Goal: Transaction & Acquisition: Purchase product/service

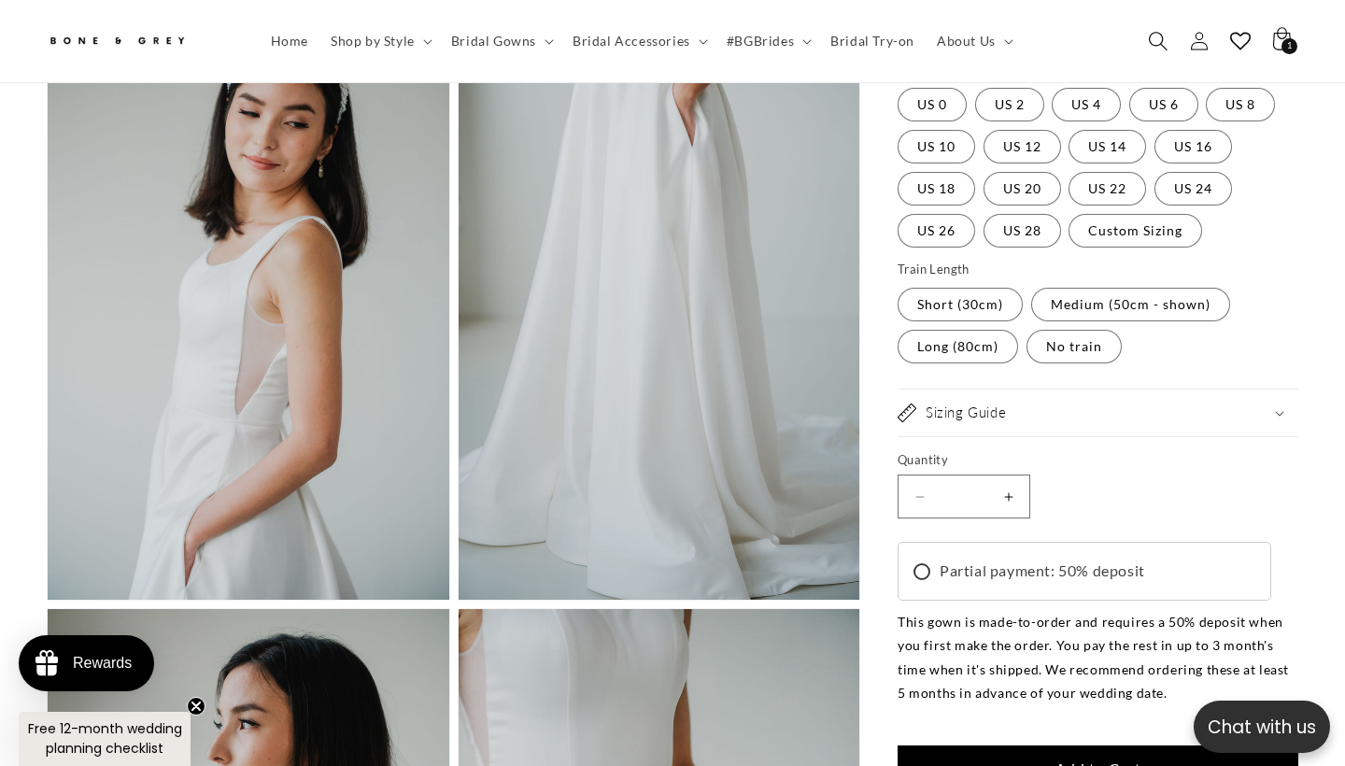
scroll to position [0, 908]
click at [1154, 42] on icon "Search" at bounding box center [1158, 41] width 20 height 20
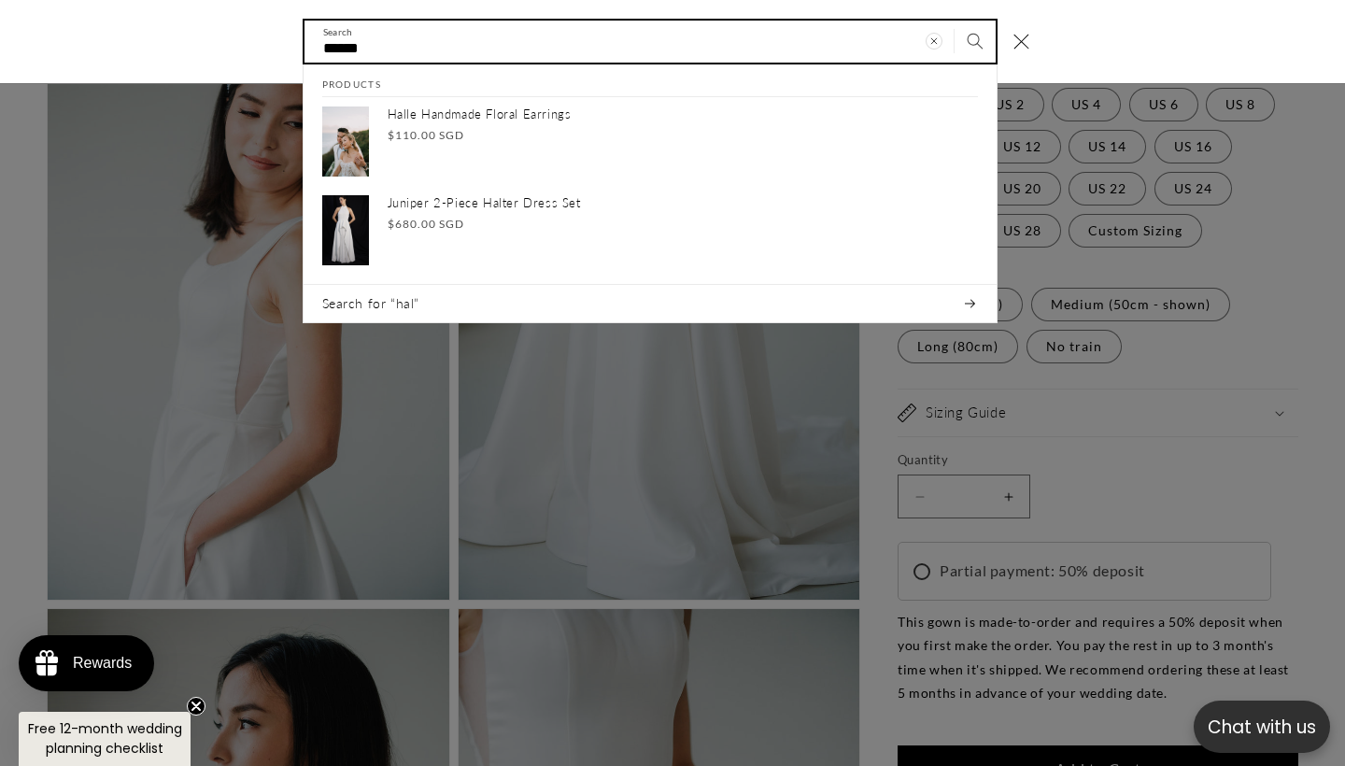
type input "******"
click at [974, 40] on button "Search" at bounding box center [975, 41] width 41 height 41
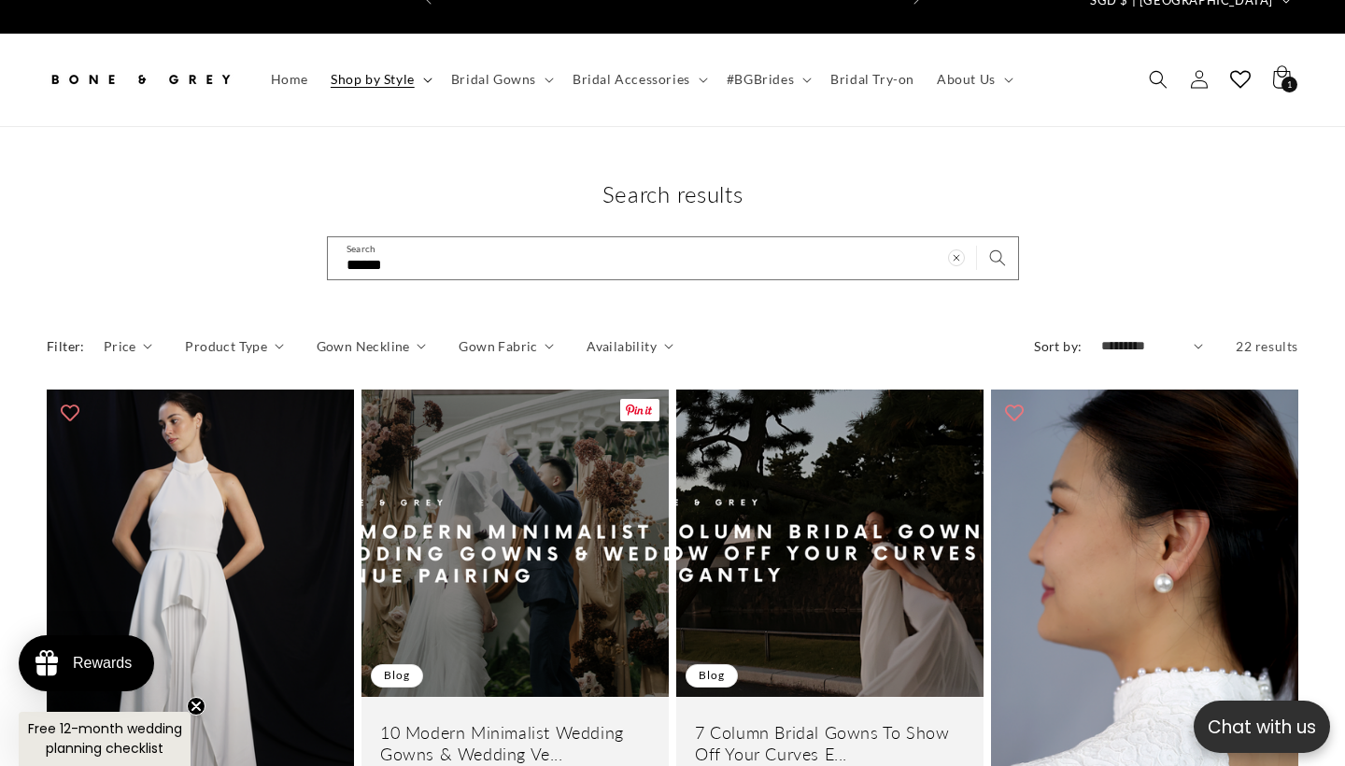
scroll to position [0, 454]
click at [391, 60] on summary "Shop by Style" at bounding box center [380, 79] width 121 height 39
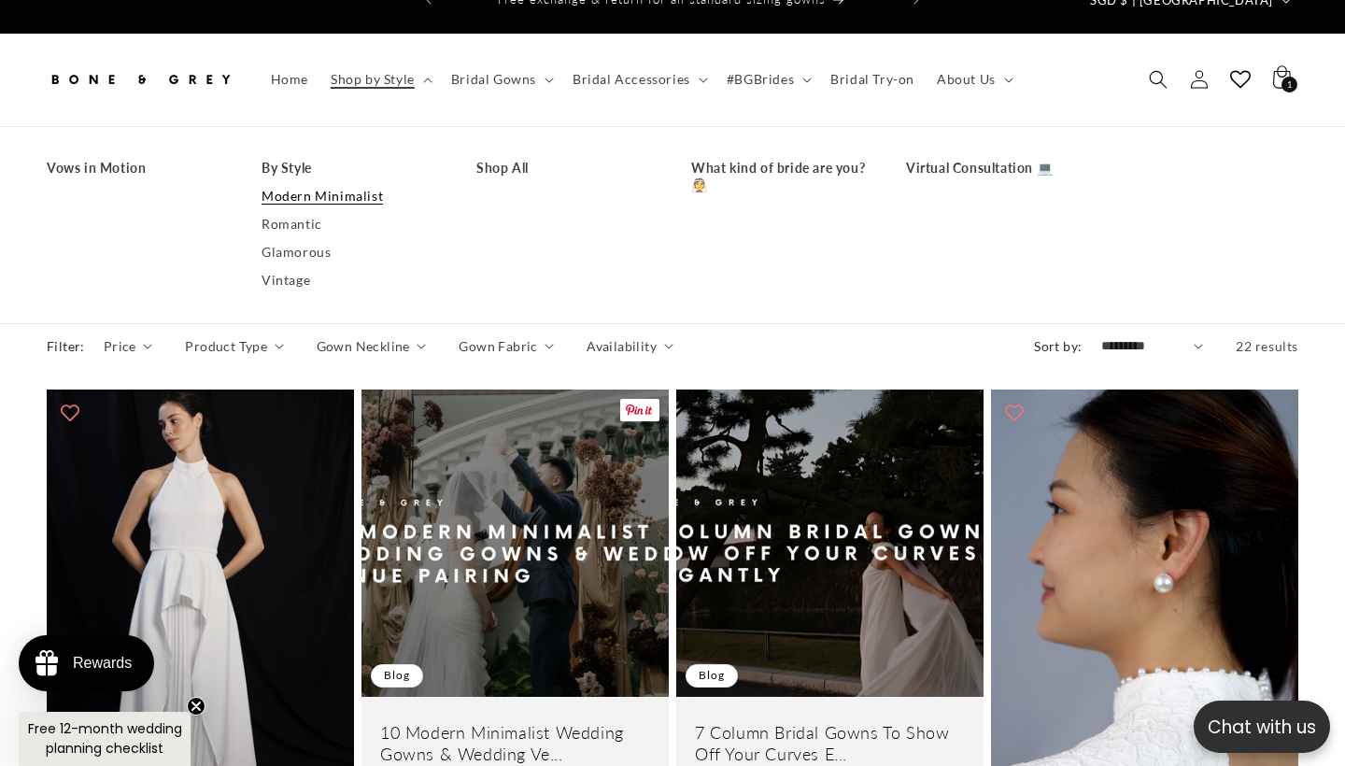
click at [354, 182] on link "Modern Minimalist" at bounding box center [351, 196] width 178 height 28
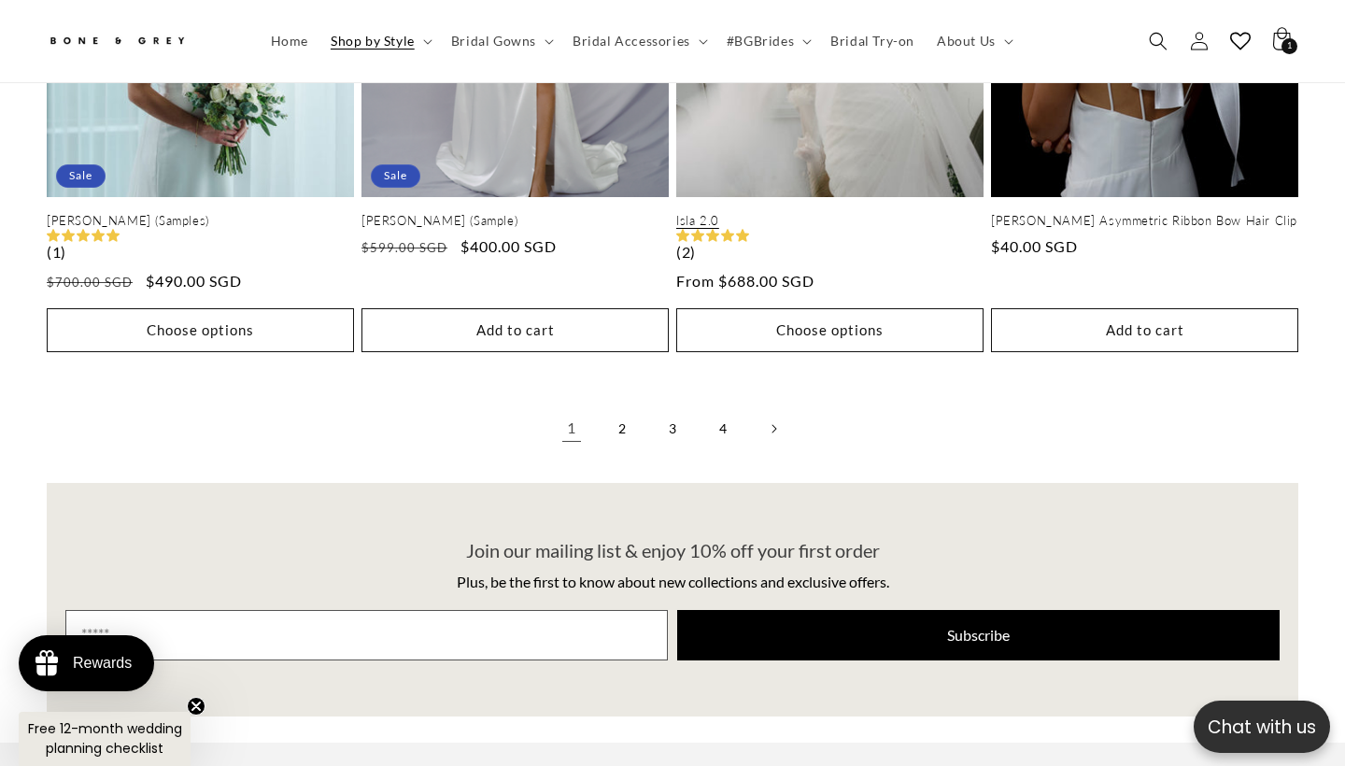
scroll to position [4094, 0]
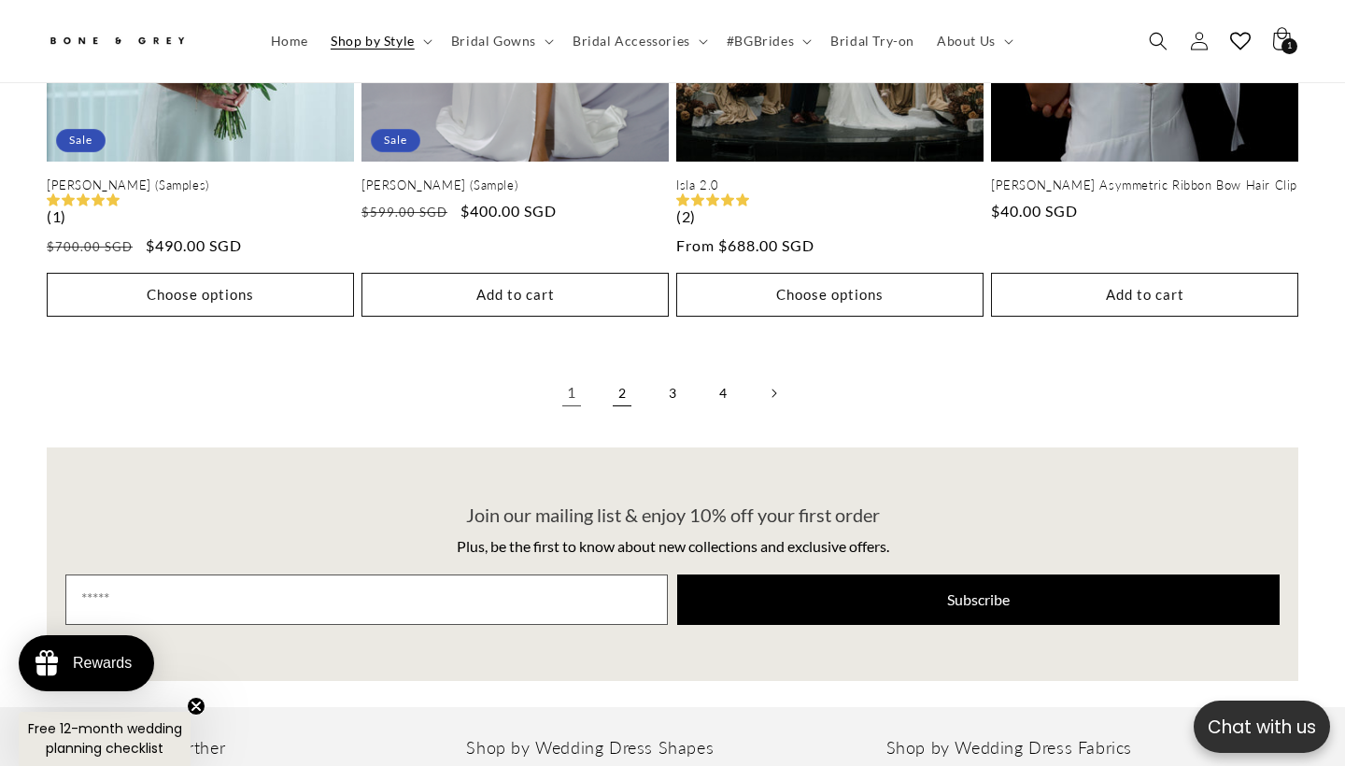
click at [628, 382] on link "2" at bounding box center [622, 393] width 41 height 41
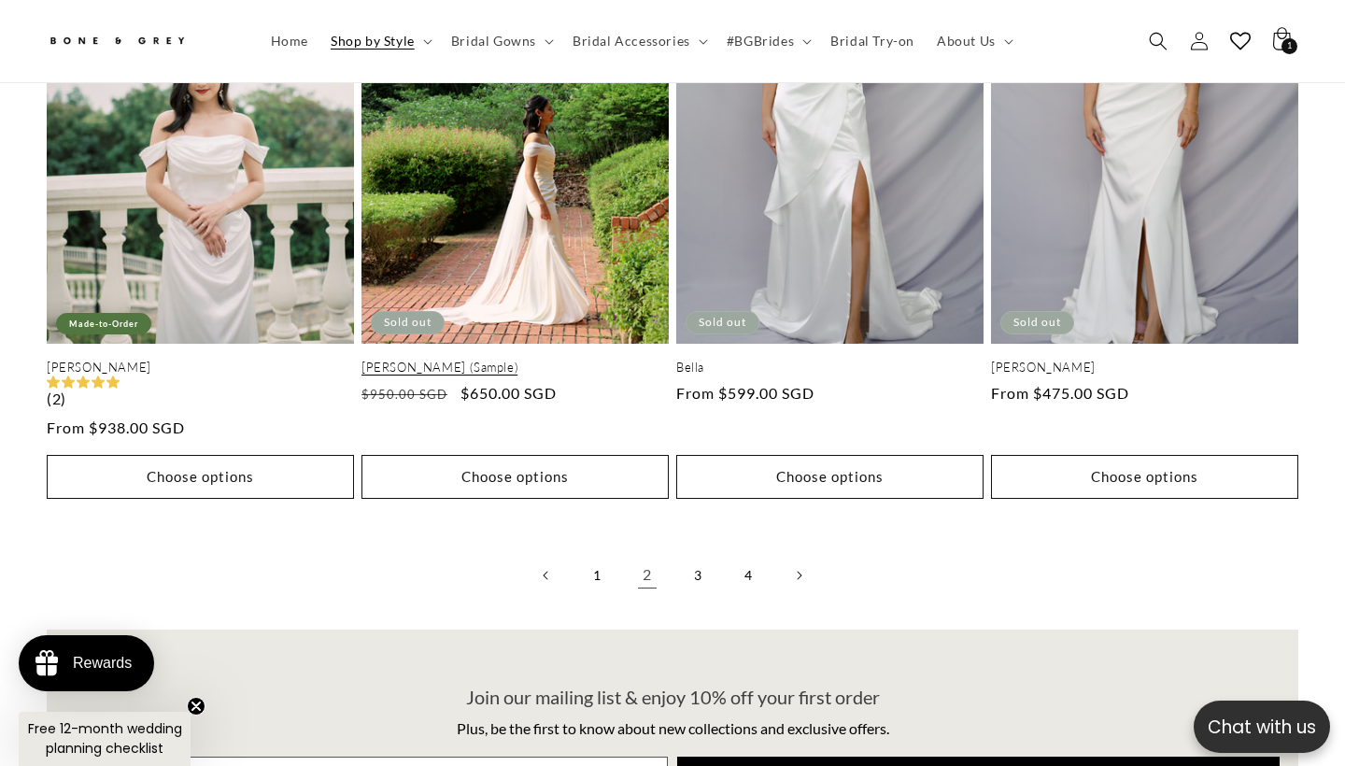
scroll to position [3937, 0]
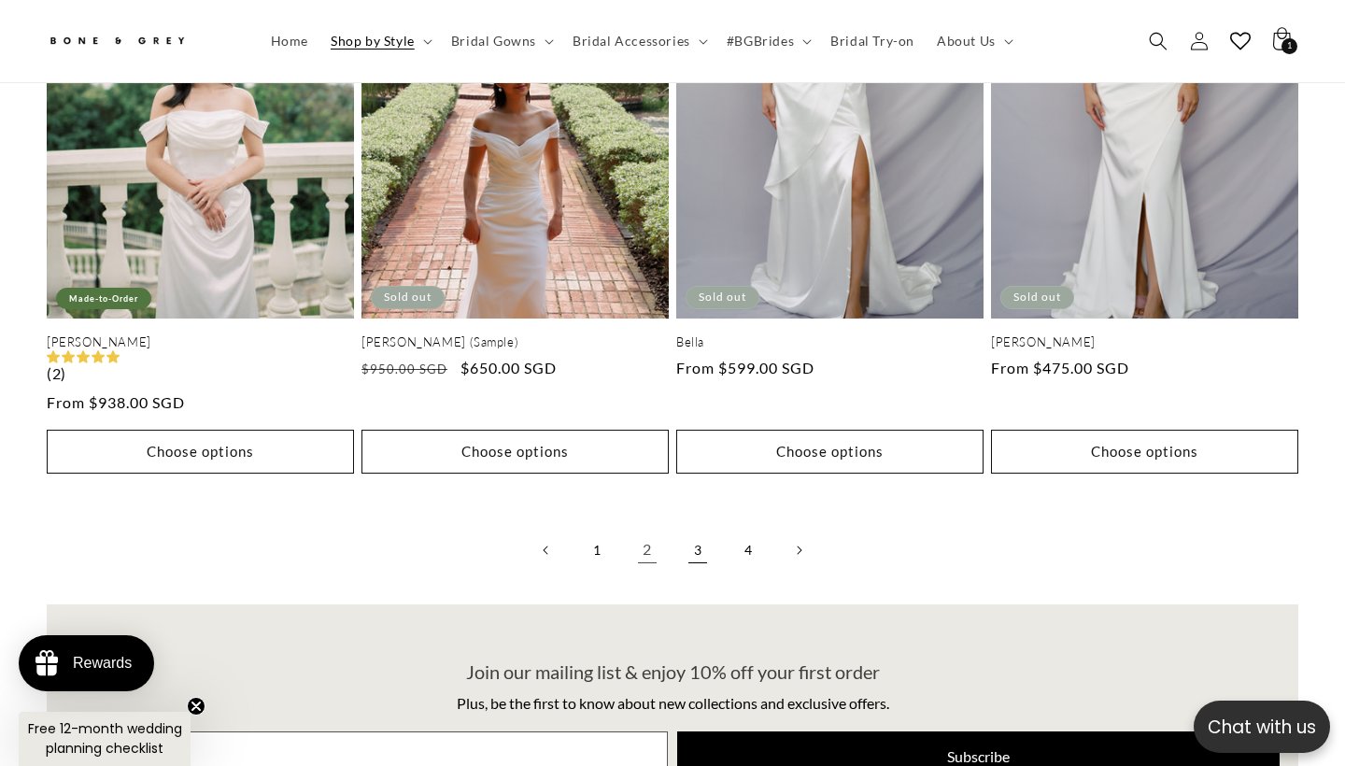
click at [699, 540] on link "3" at bounding box center [697, 550] width 41 height 41
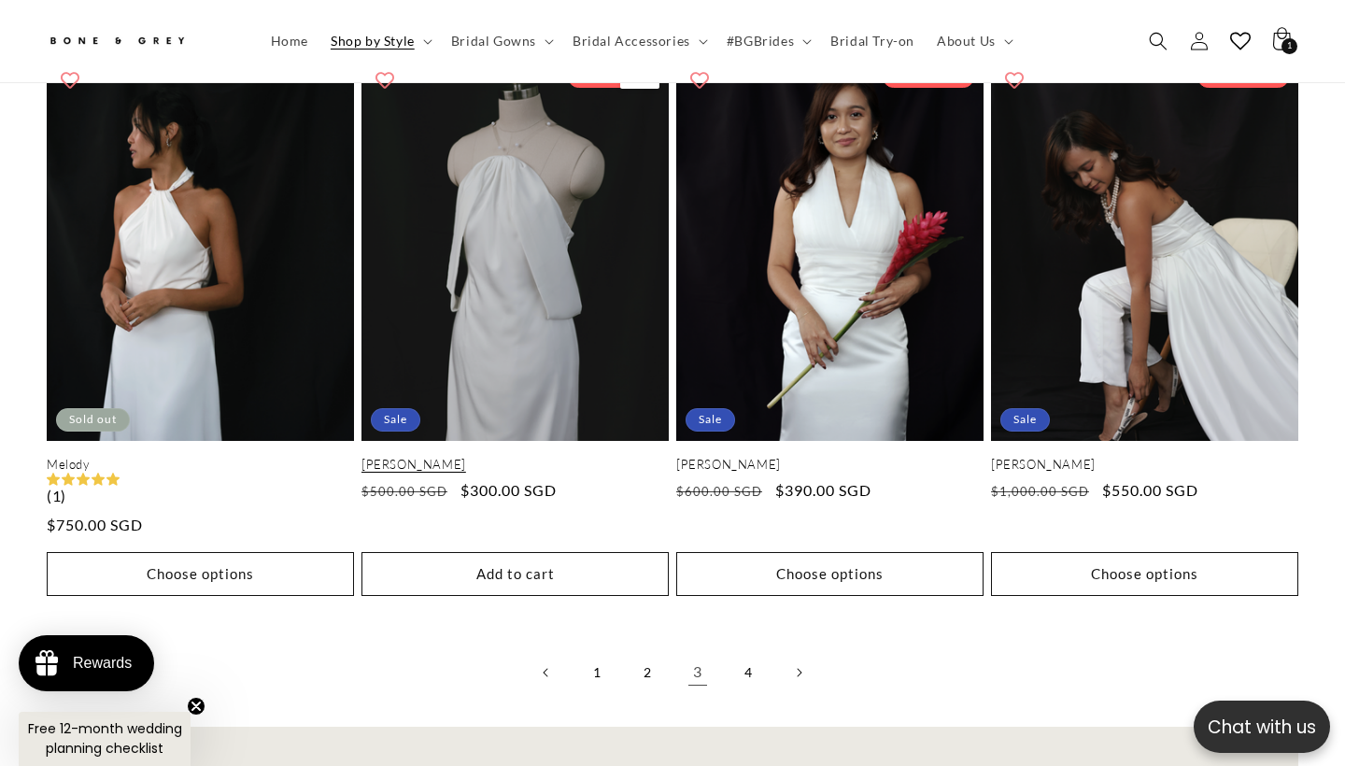
scroll to position [3886, 0]
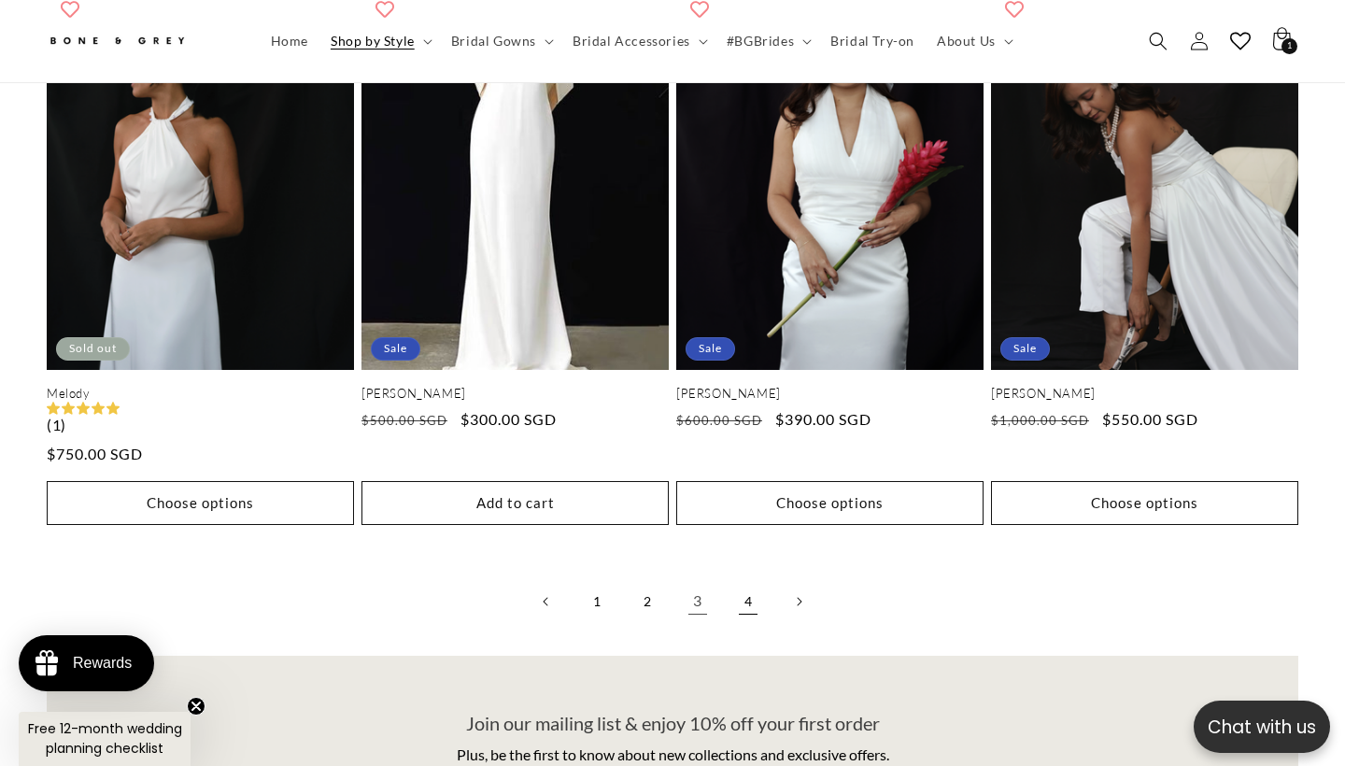
click at [747, 581] on link "4" at bounding box center [748, 601] width 41 height 41
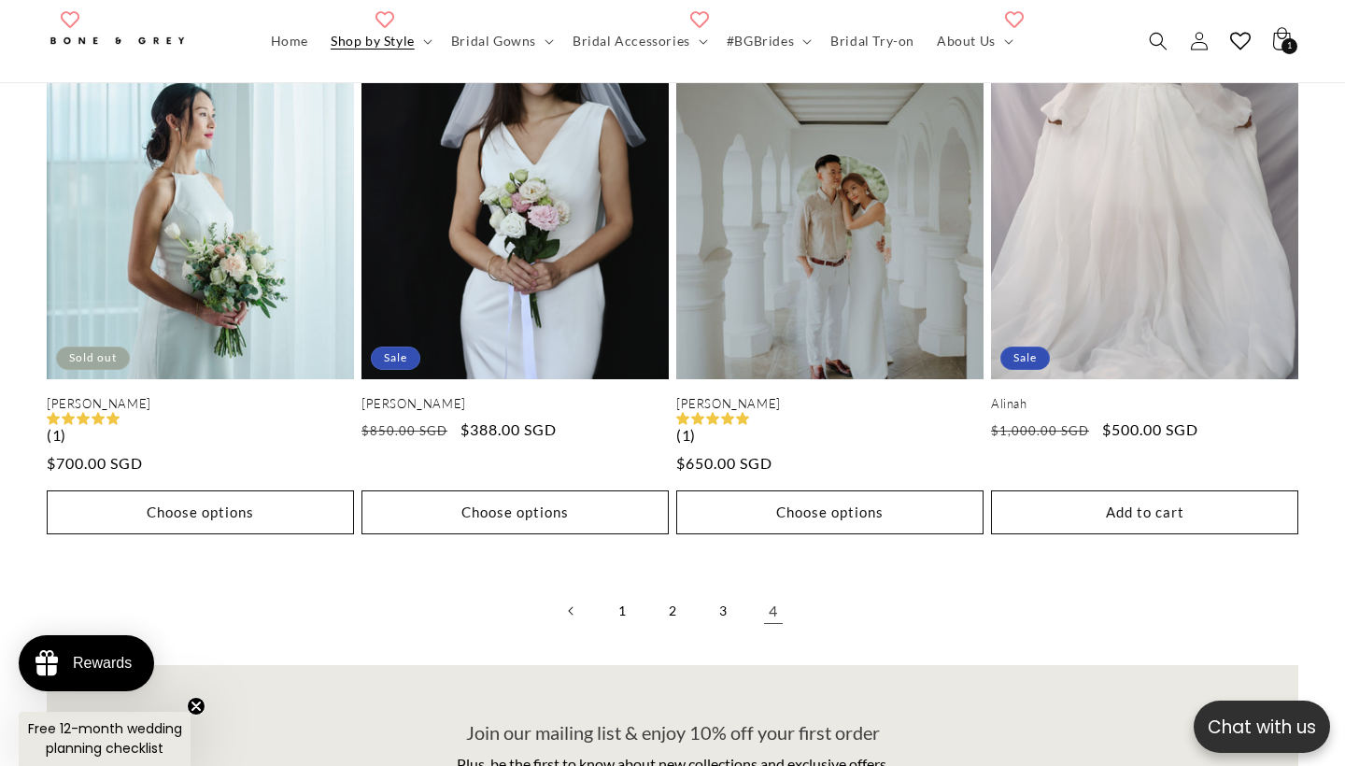
scroll to position [1102, 0]
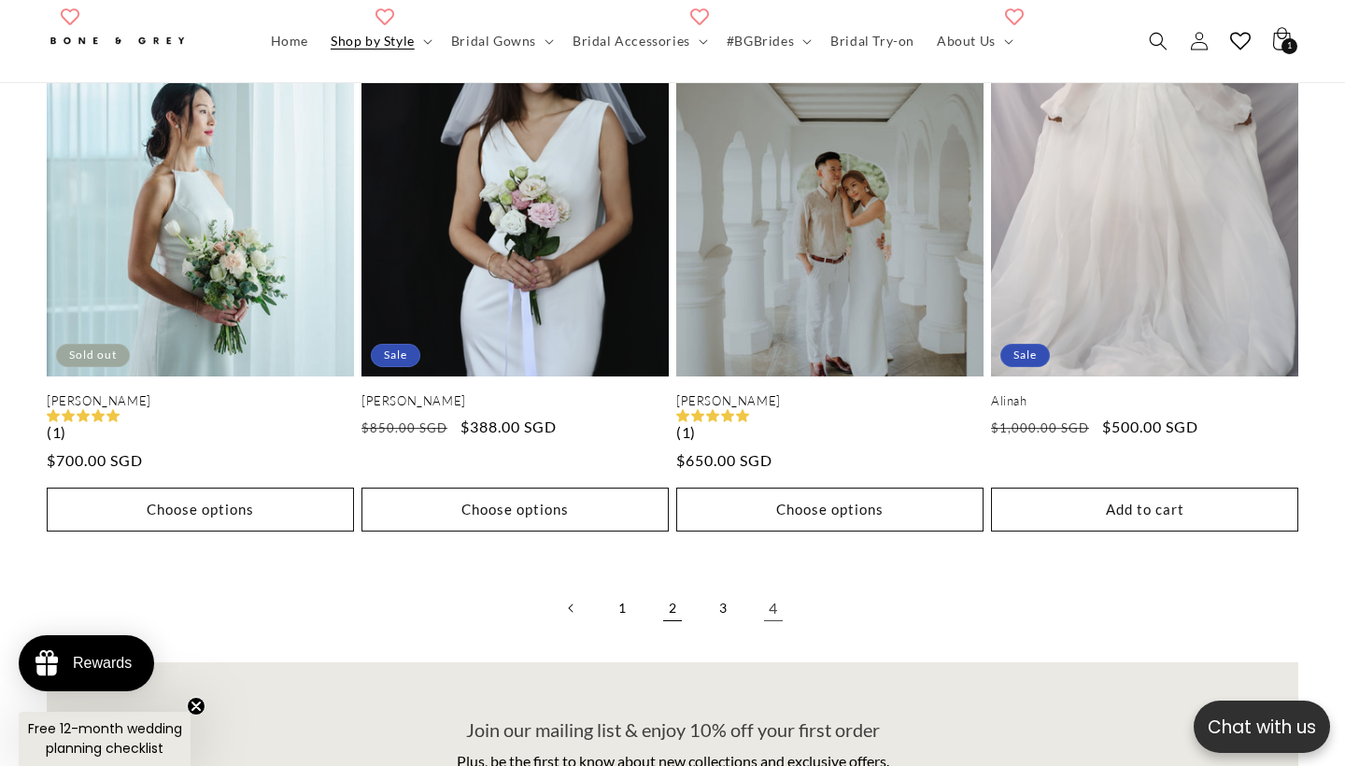
click at [663, 604] on link "2" at bounding box center [672, 608] width 41 height 41
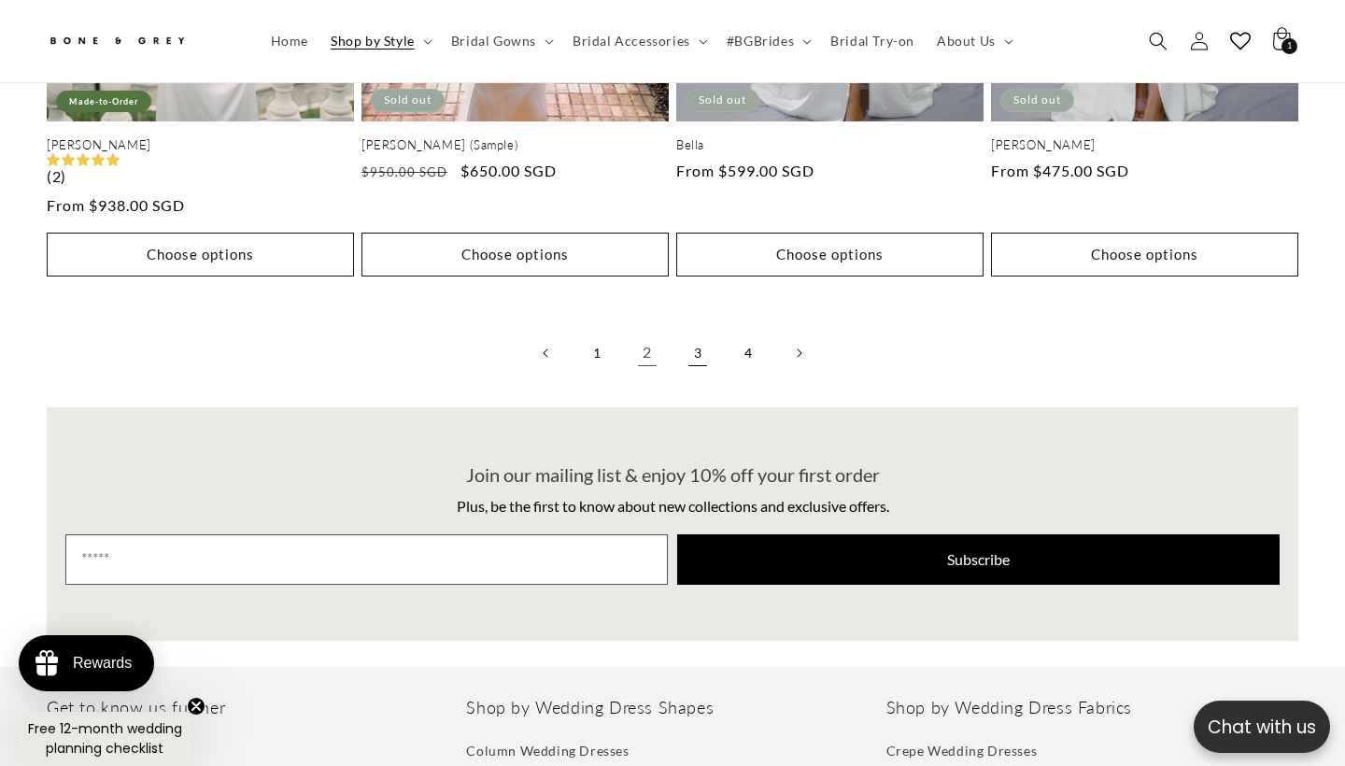
click at [701, 339] on link "3" at bounding box center [697, 353] width 41 height 41
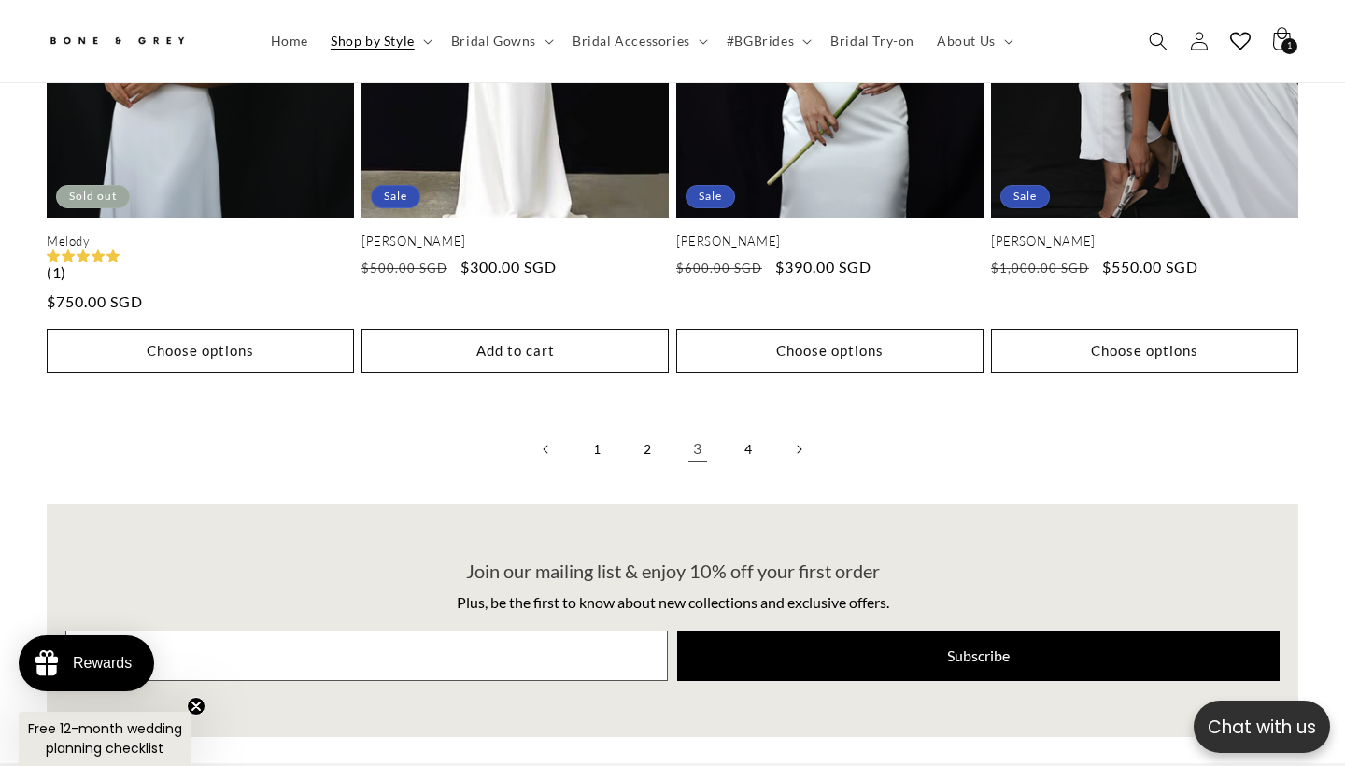
scroll to position [4180, 0]
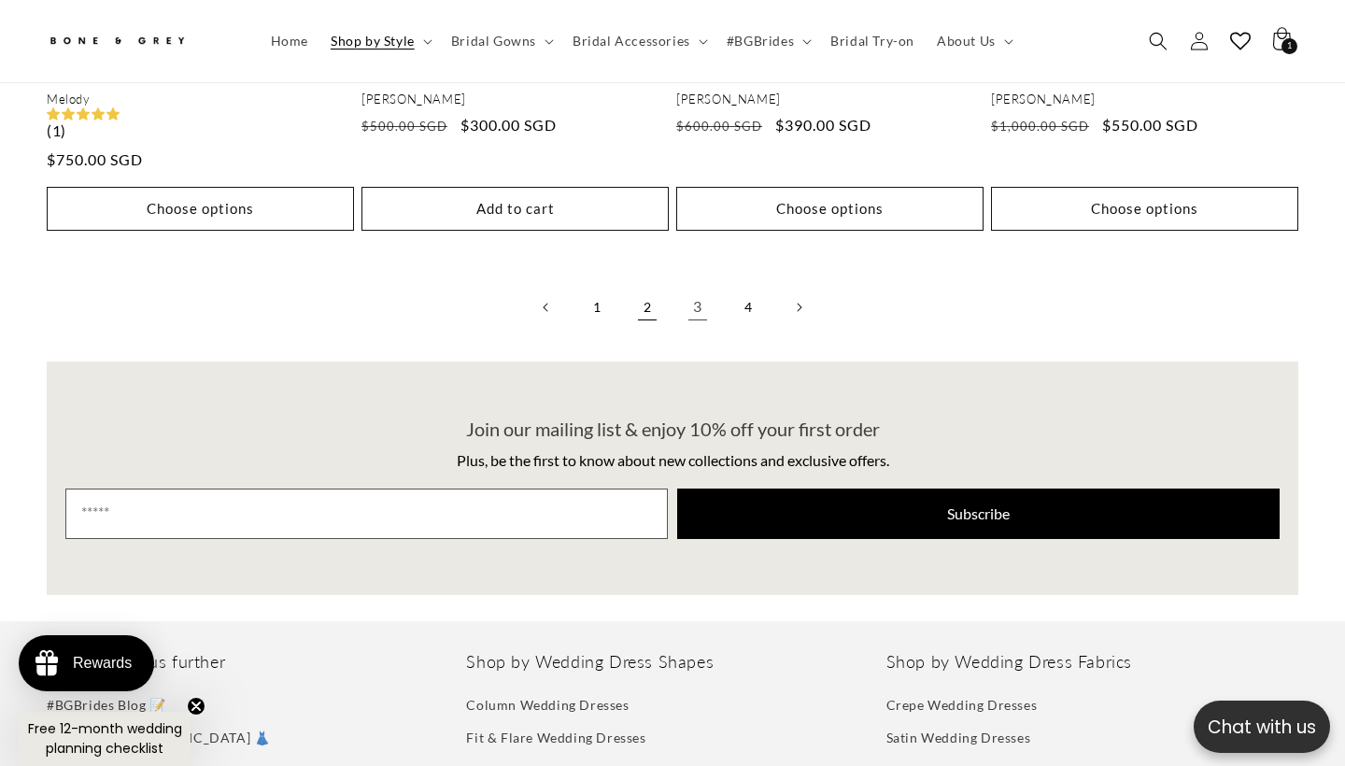
click at [645, 295] on link "2" at bounding box center [647, 307] width 41 height 41
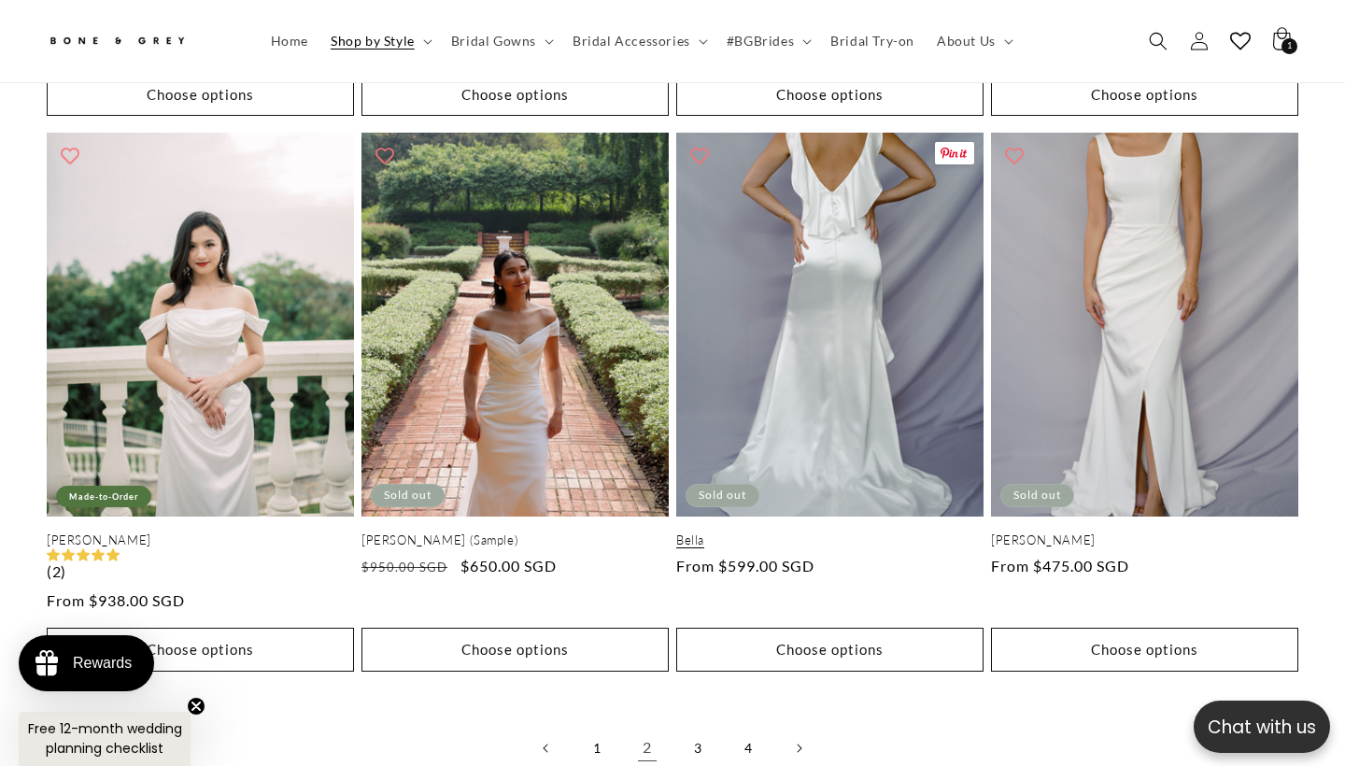
scroll to position [3844, 0]
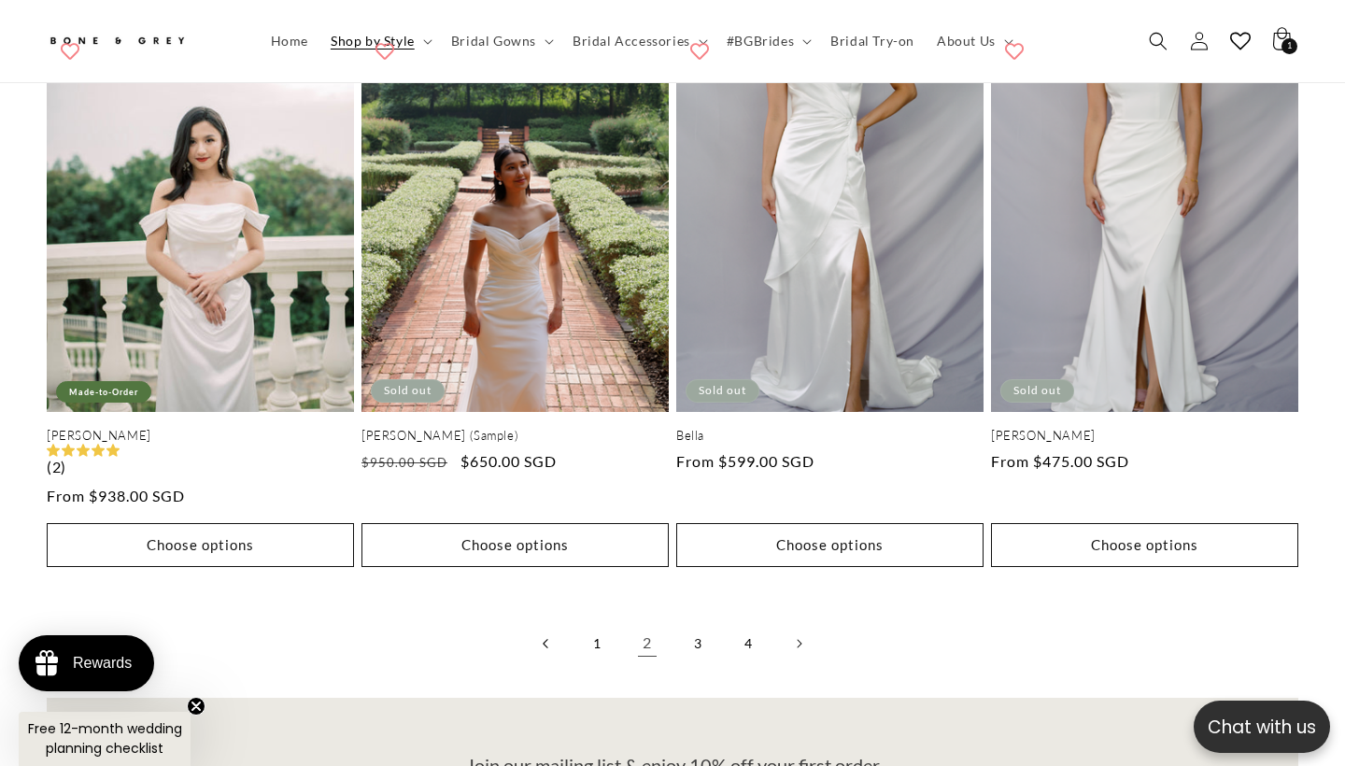
click at [549, 627] on link "Previous page" at bounding box center [546, 643] width 41 height 41
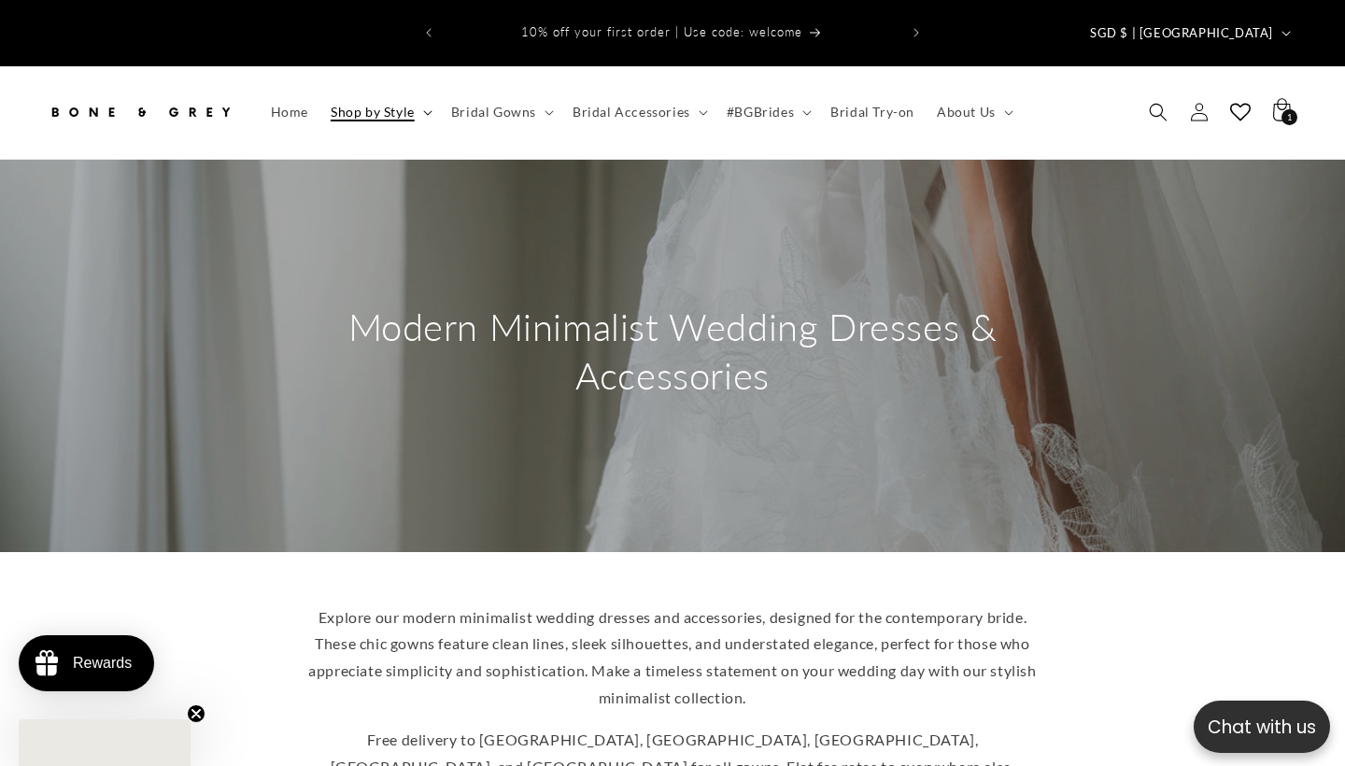
click at [417, 92] on summary "Shop by Style" at bounding box center [380, 111] width 121 height 39
click at [522, 104] on span "Bridal Gowns" at bounding box center [493, 112] width 85 height 17
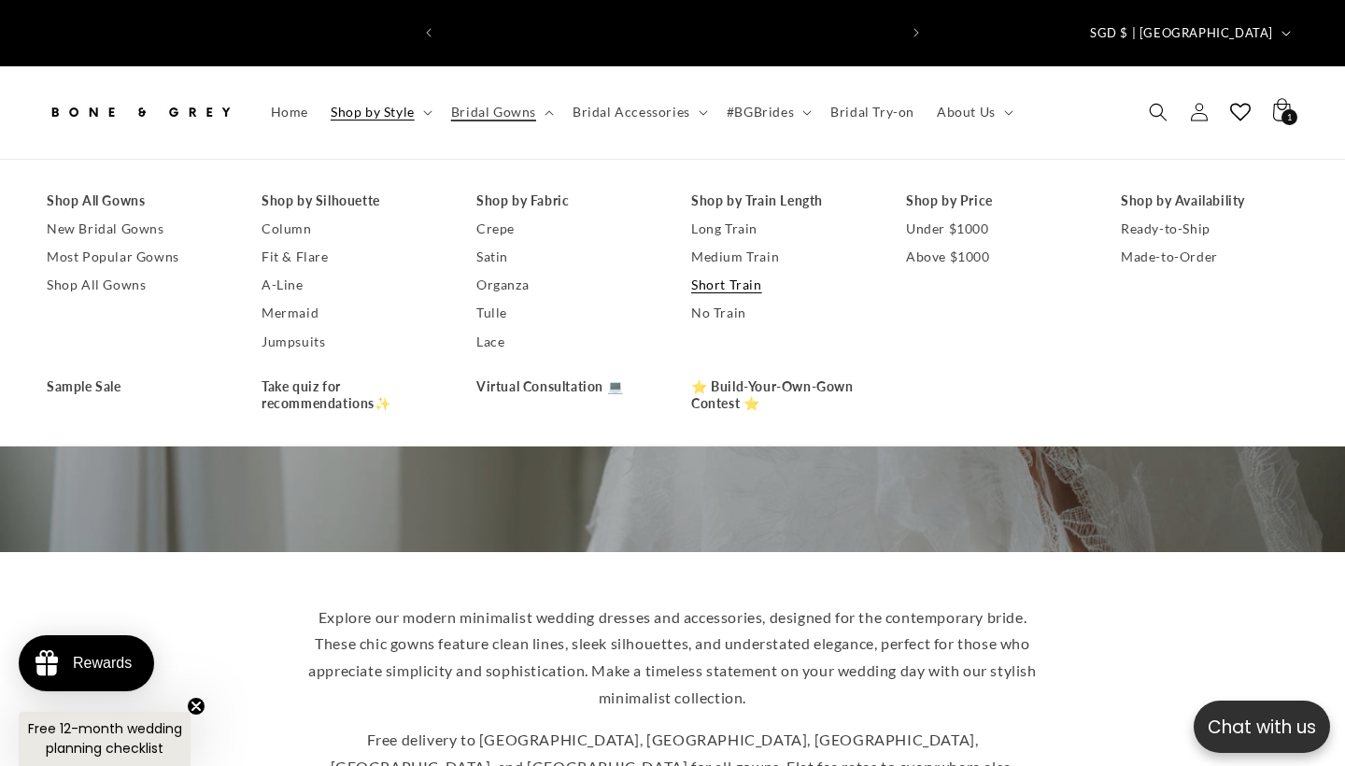
scroll to position [0, 454]
click at [719, 299] on link "No Train" at bounding box center [780, 313] width 178 height 28
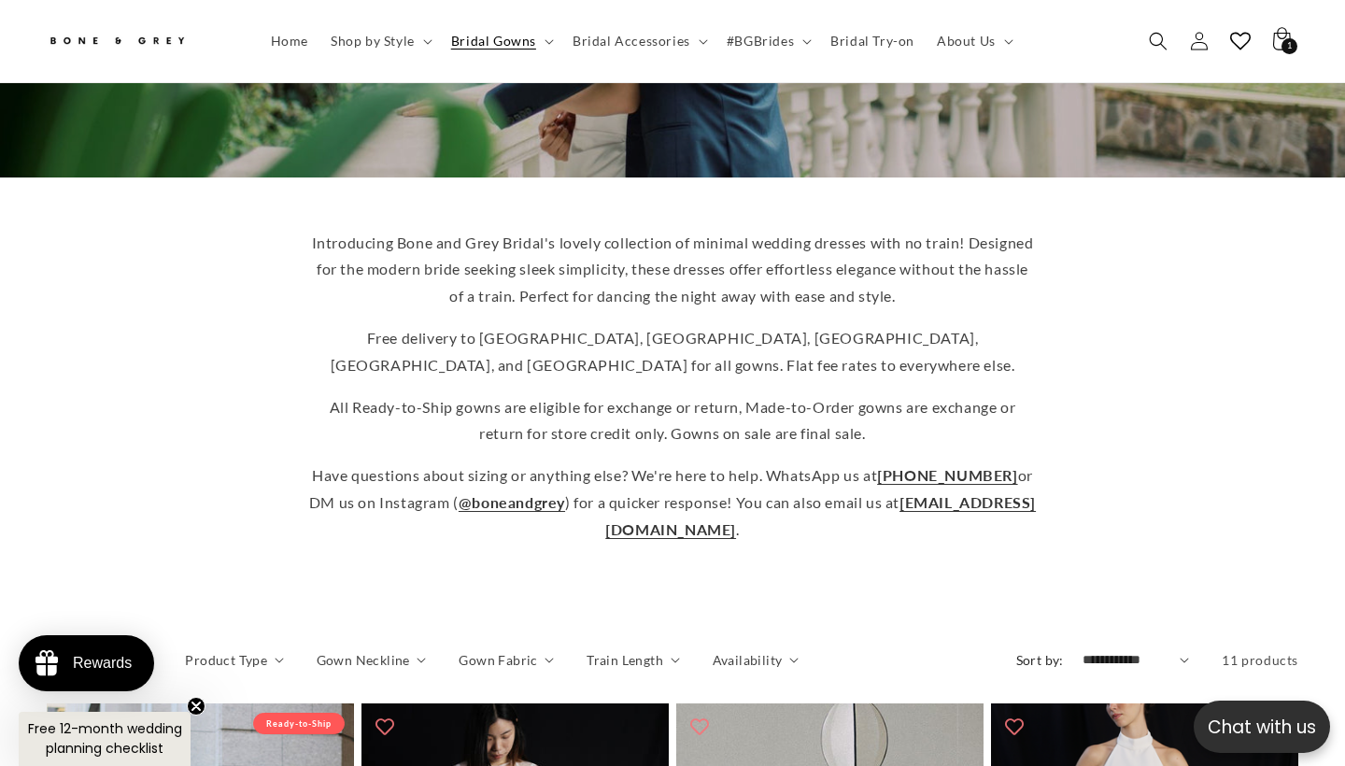
scroll to position [0, 454]
click at [1165, 36] on icon "Search" at bounding box center [1158, 41] width 20 height 20
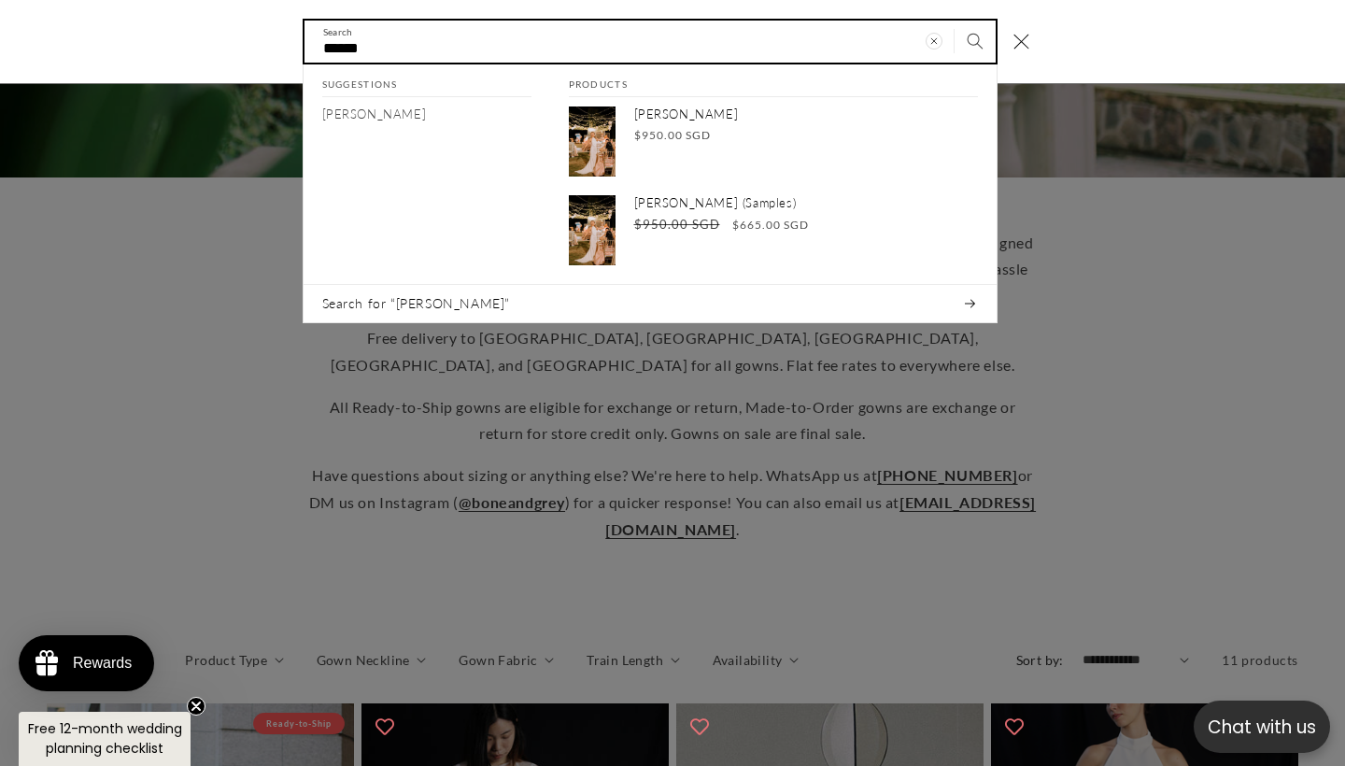
type input "******"
click at [974, 40] on button "Search" at bounding box center [975, 41] width 41 height 41
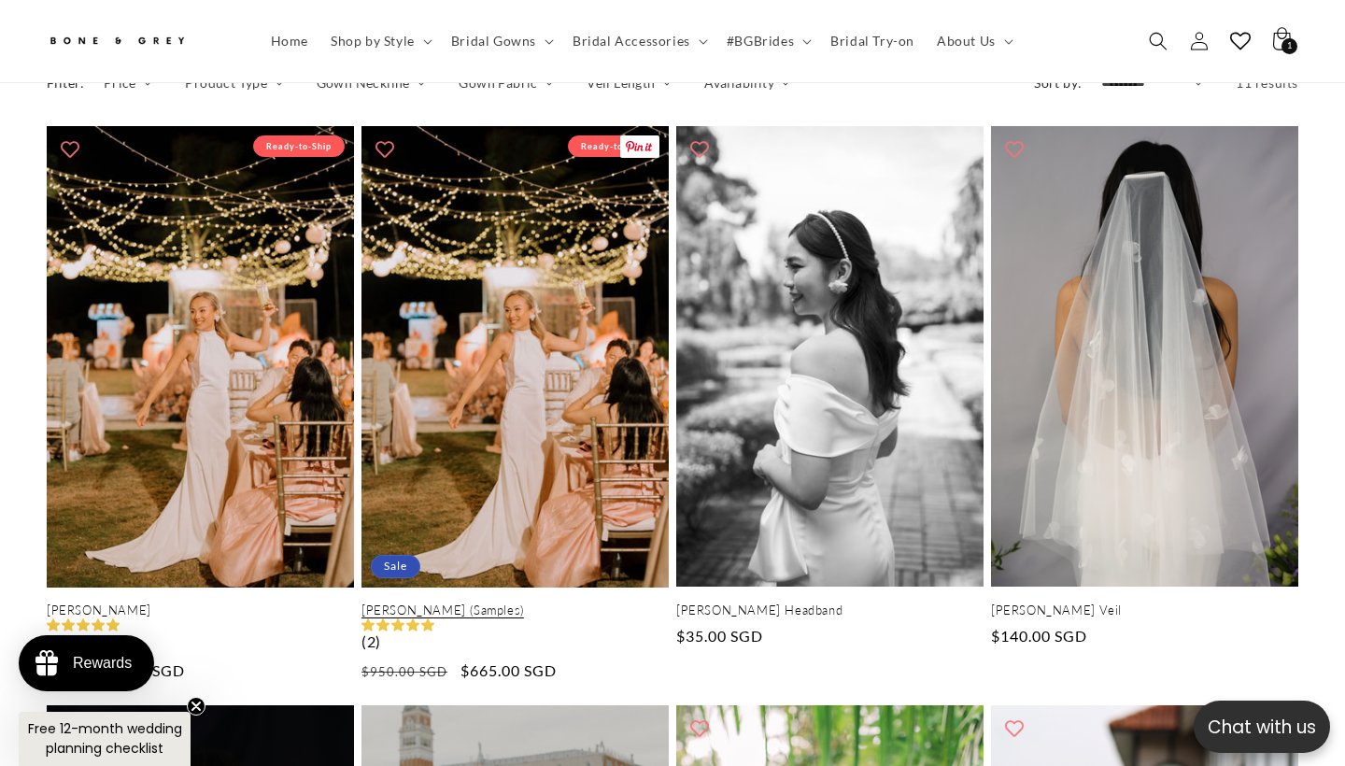
scroll to position [0, 454]
click at [465, 603] on link "[PERSON_NAME] (Samples)" at bounding box center [515, 611] width 307 height 16
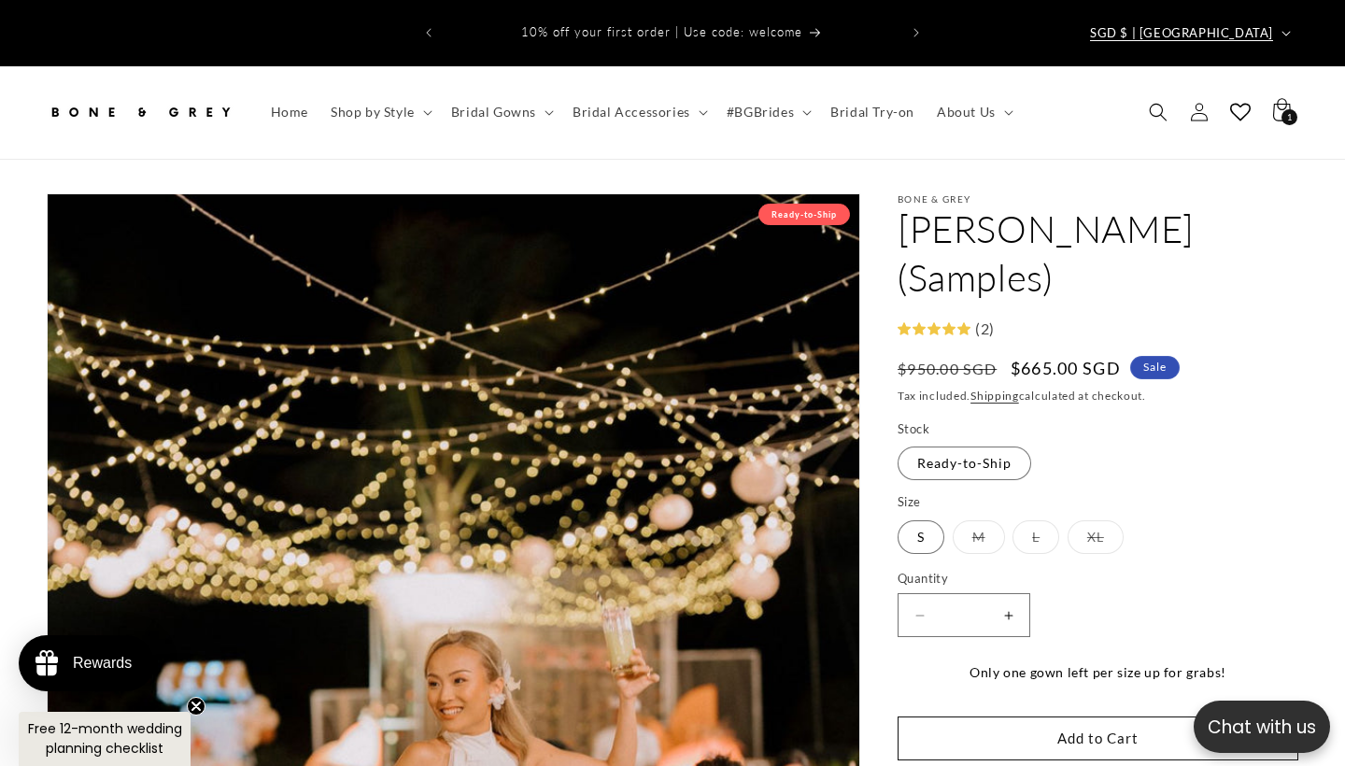
click at [1286, 31] on icon "button" at bounding box center [1286, 34] width 9 height 6
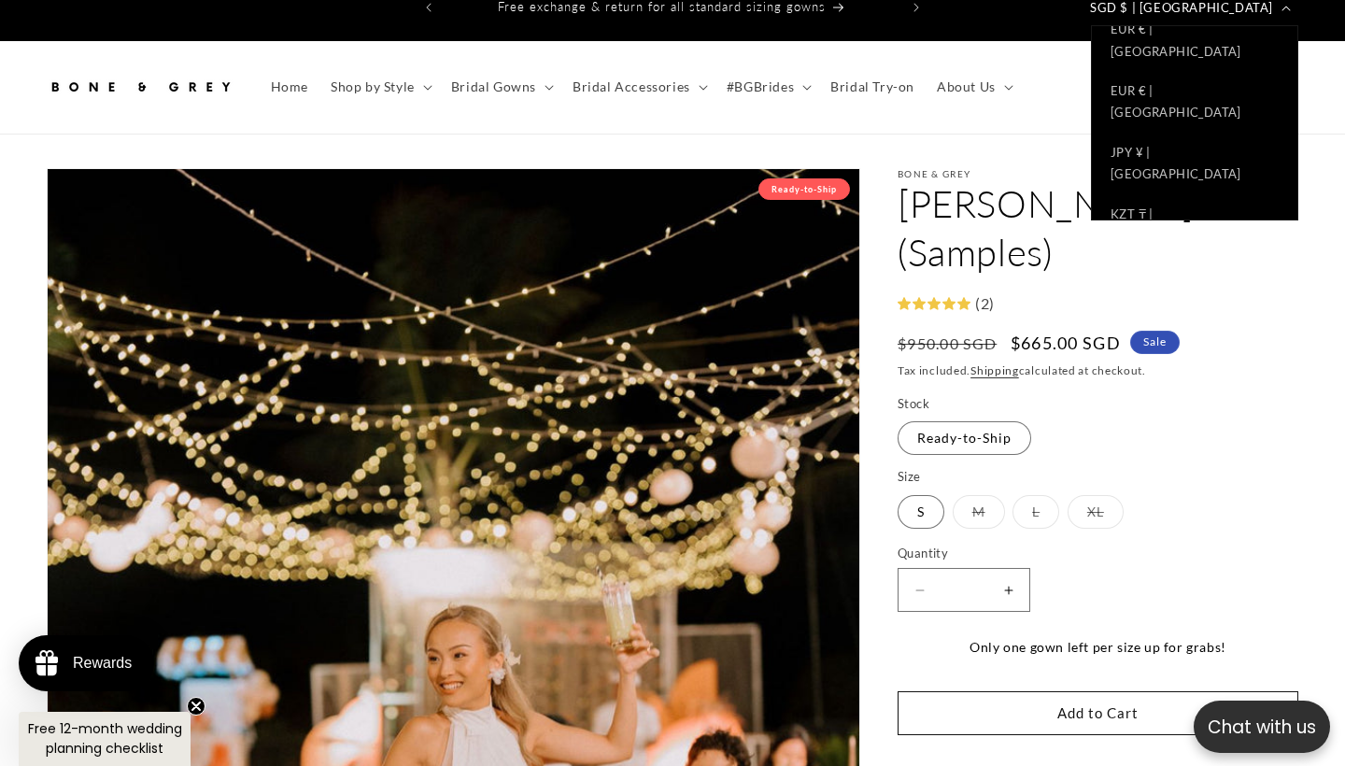
scroll to position [584, 0]
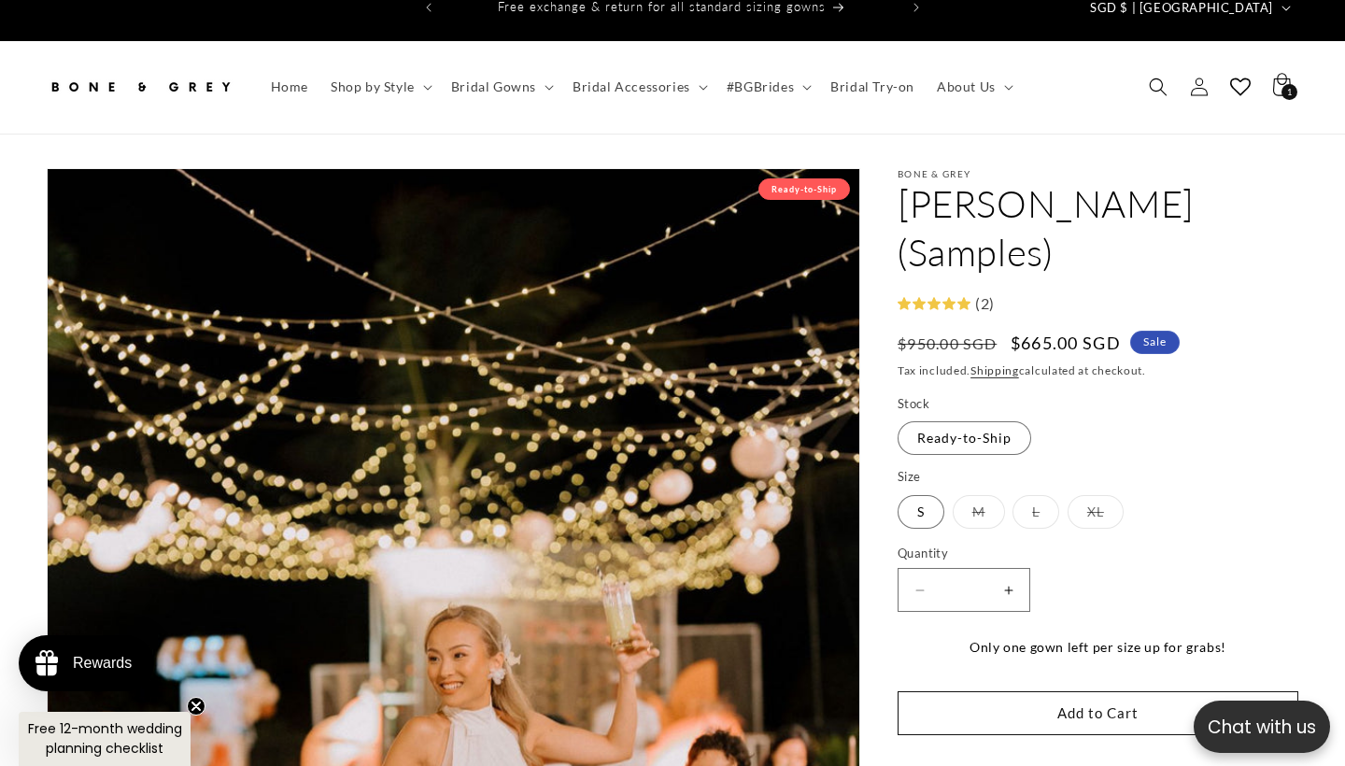
click at [1243, 395] on fieldset "Stock Ready-to-Ship Variant sold out or unavailable" at bounding box center [1098, 426] width 401 height 63
drag, startPoint x: 1164, startPoint y: 8, endPoint x: 1099, endPoint y: 64, distance: 86.1
click at [1099, 85] on header "Home Shop by Style Shop by Style Vows in Motion By Style" at bounding box center [672, 87] width 1345 height 92
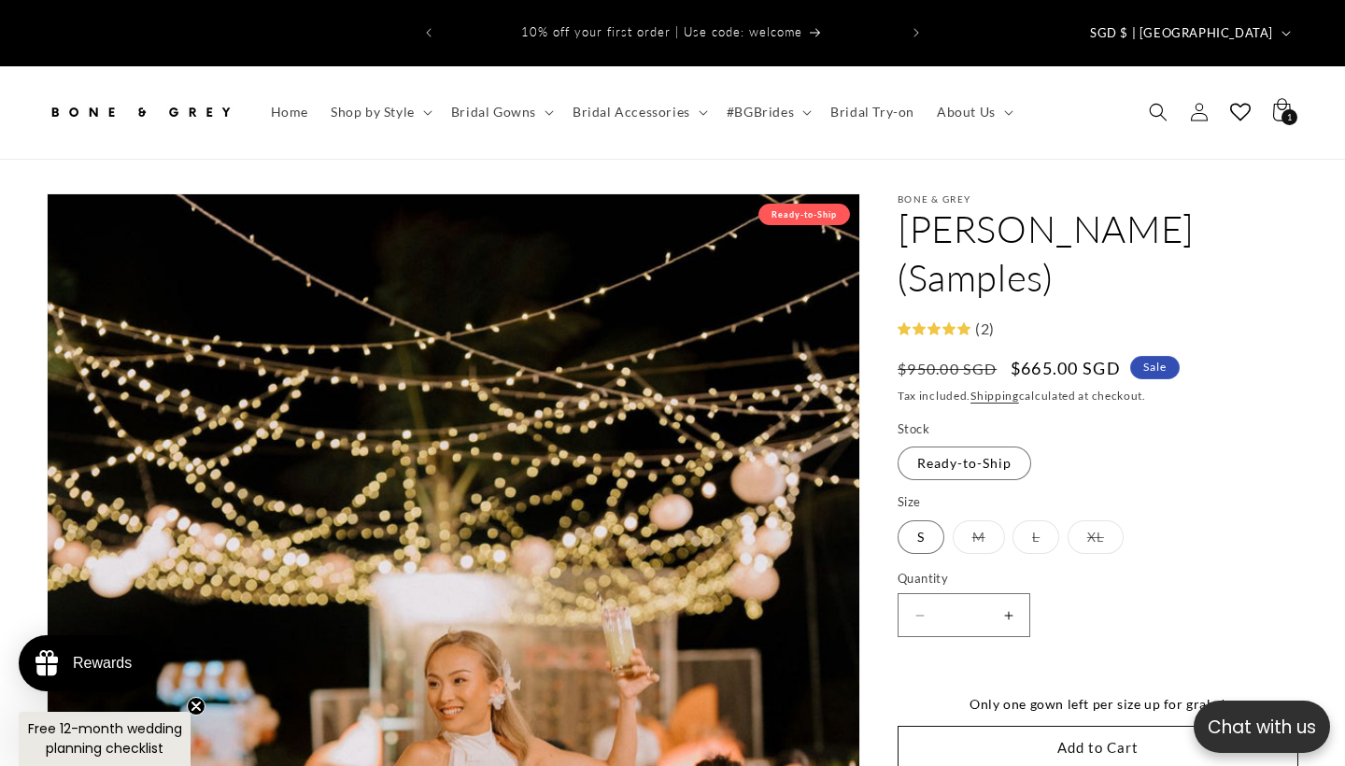
scroll to position [25, 0]
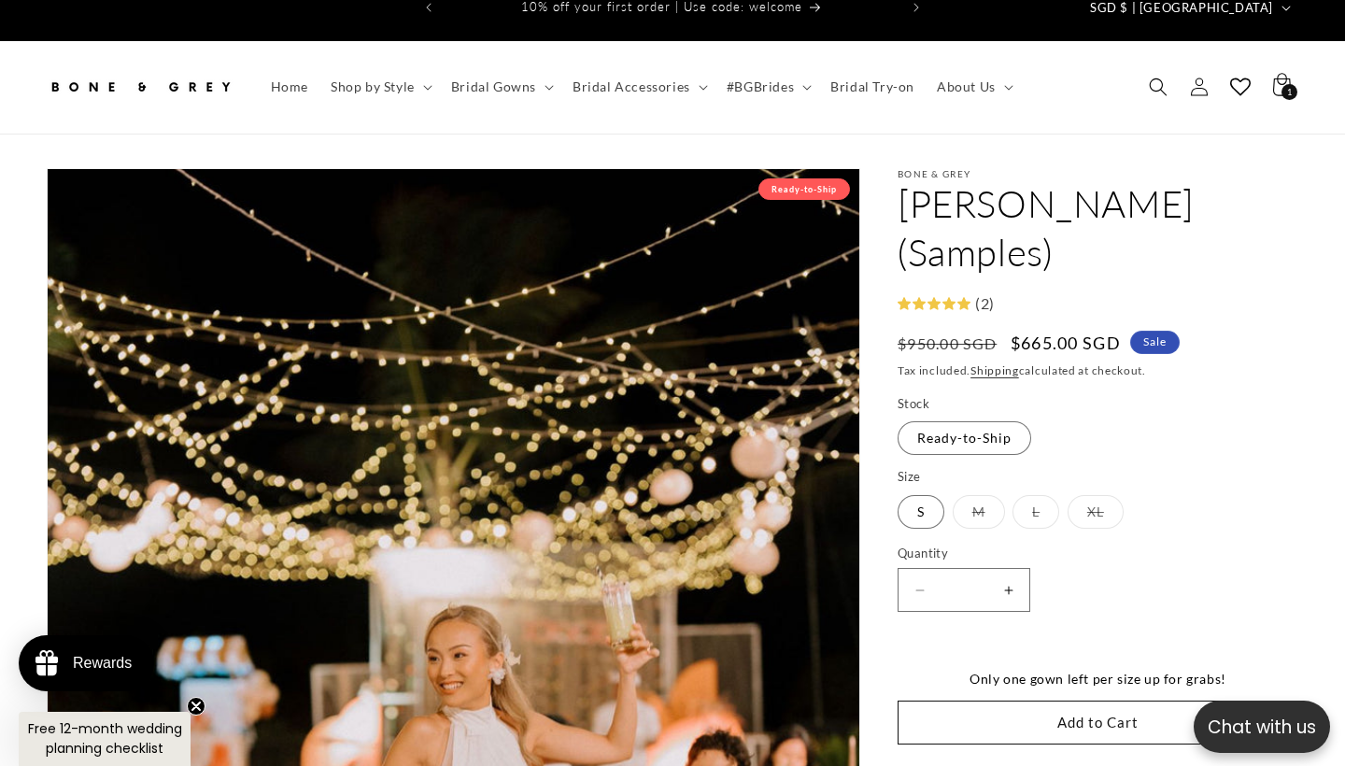
click at [1161, 331] on span "Sale" at bounding box center [1156, 342] width 50 height 23
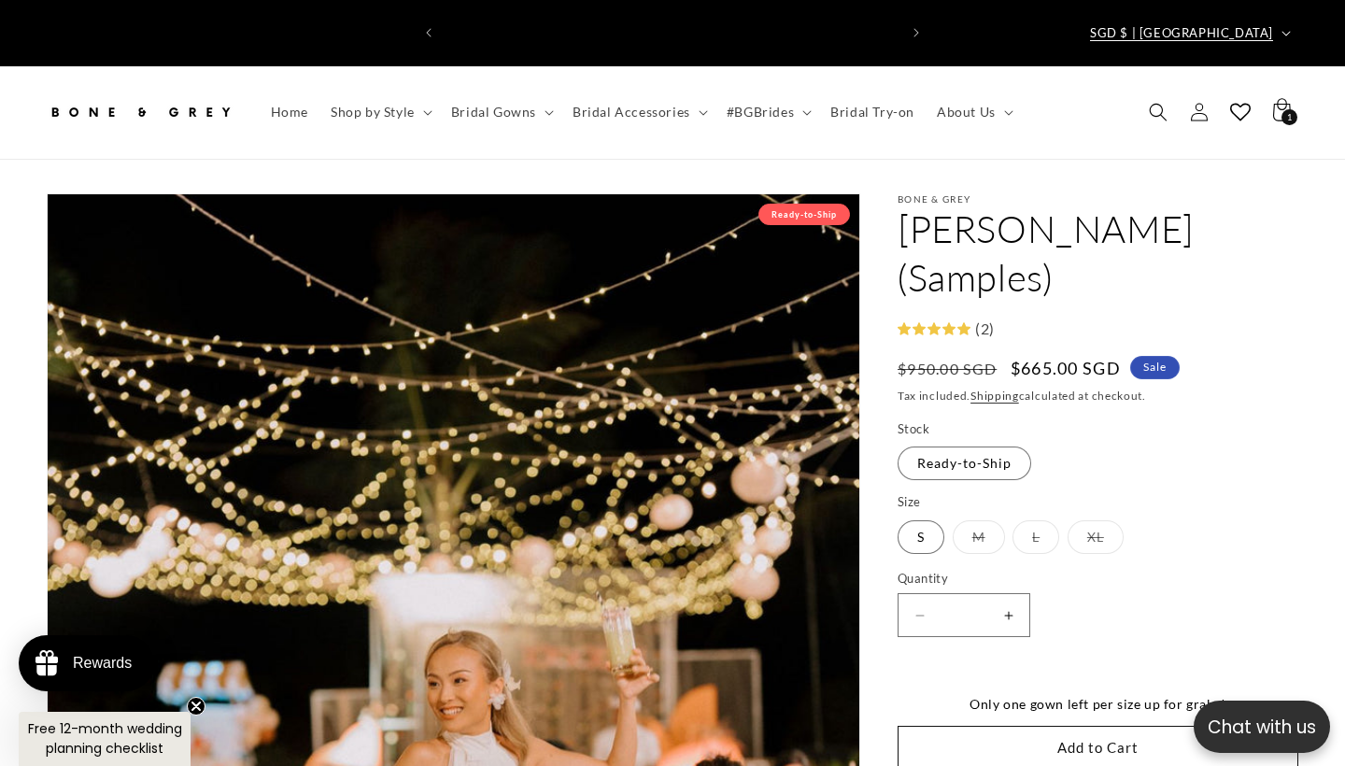
scroll to position [0, 454]
click at [1258, 24] on span "SGD $ | [GEOGRAPHIC_DATA]" at bounding box center [1181, 33] width 183 height 19
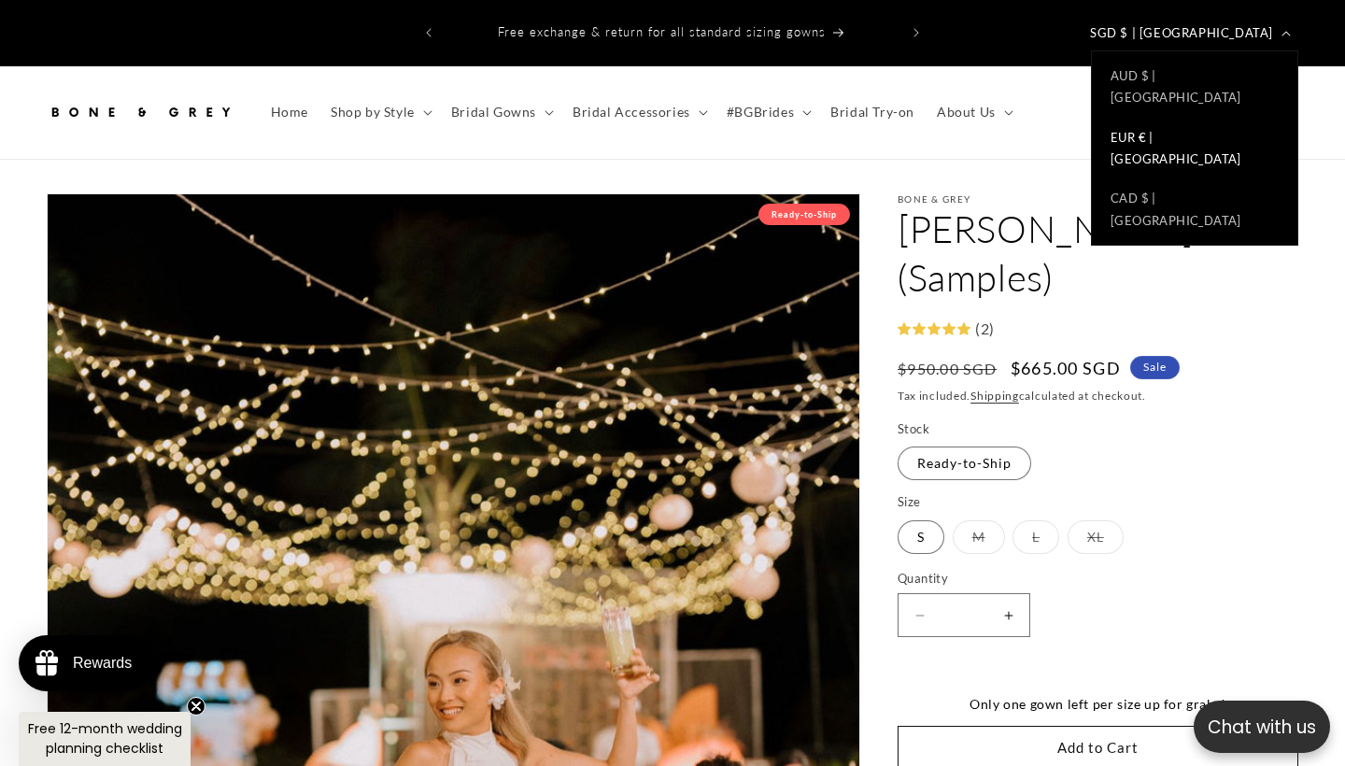
click at [1179, 118] on link "EUR € | [GEOGRAPHIC_DATA]" at bounding box center [1195, 149] width 206 height 62
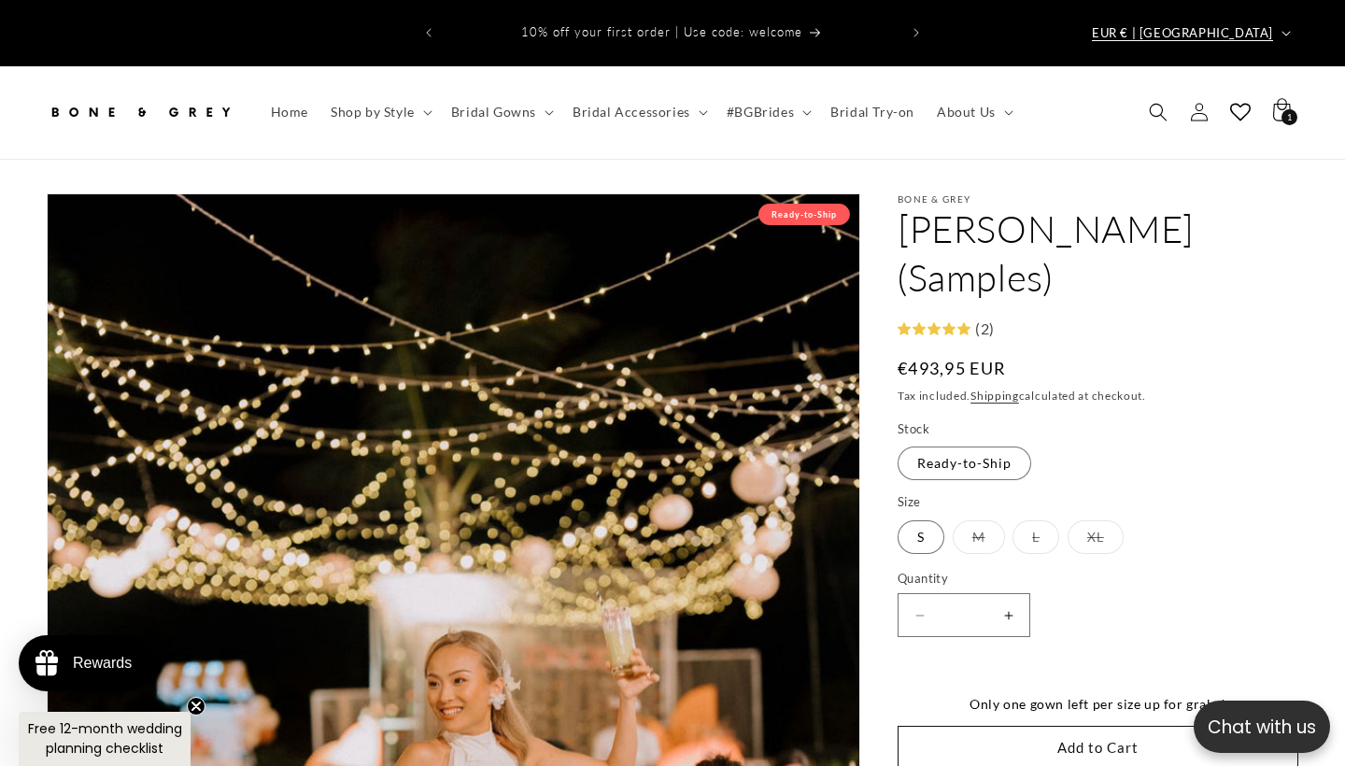
click at [1274, 24] on button "EUR € | Belgium" at bounding box center [1190, 33] width 218 height 36
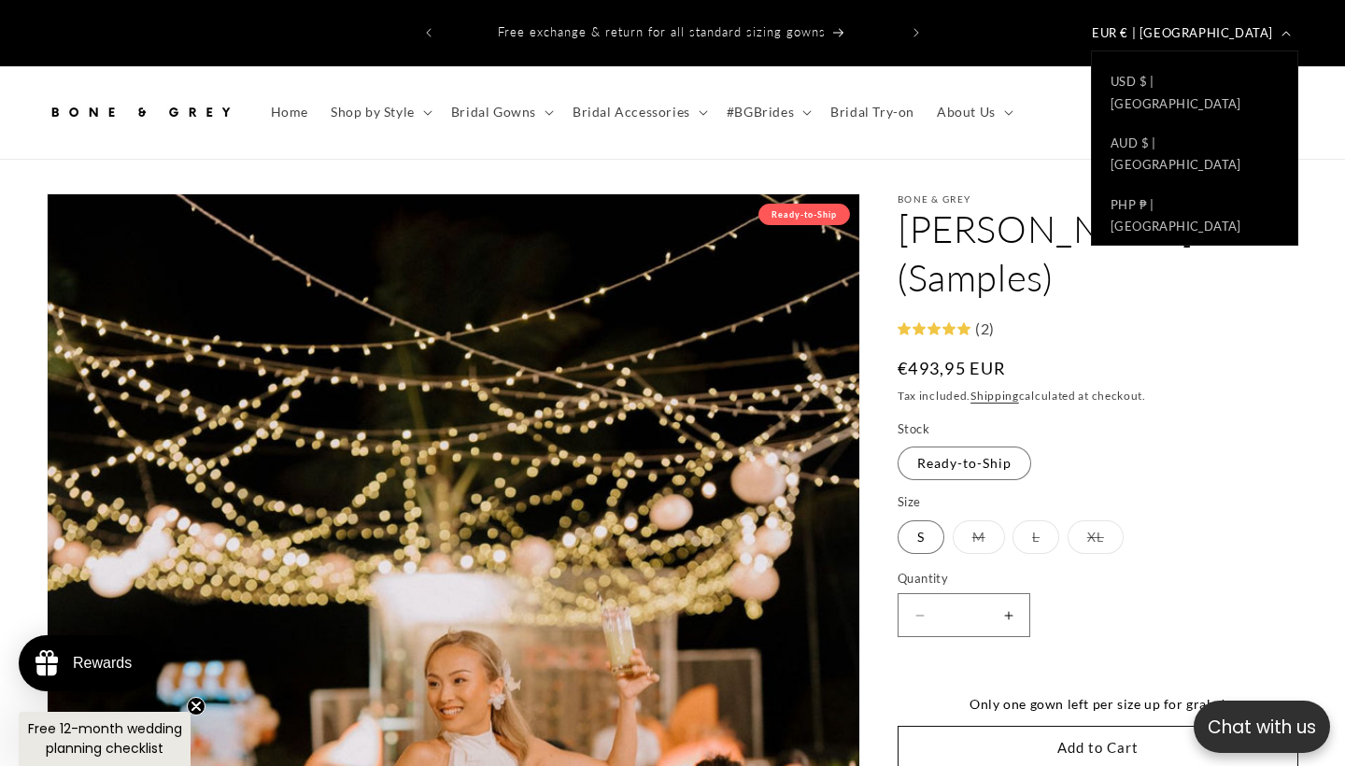
scroll to position [875, 0]
click at [1192, 677] on link "USD $ | United States" at bounding box center [1195, 708] width 206 height 62
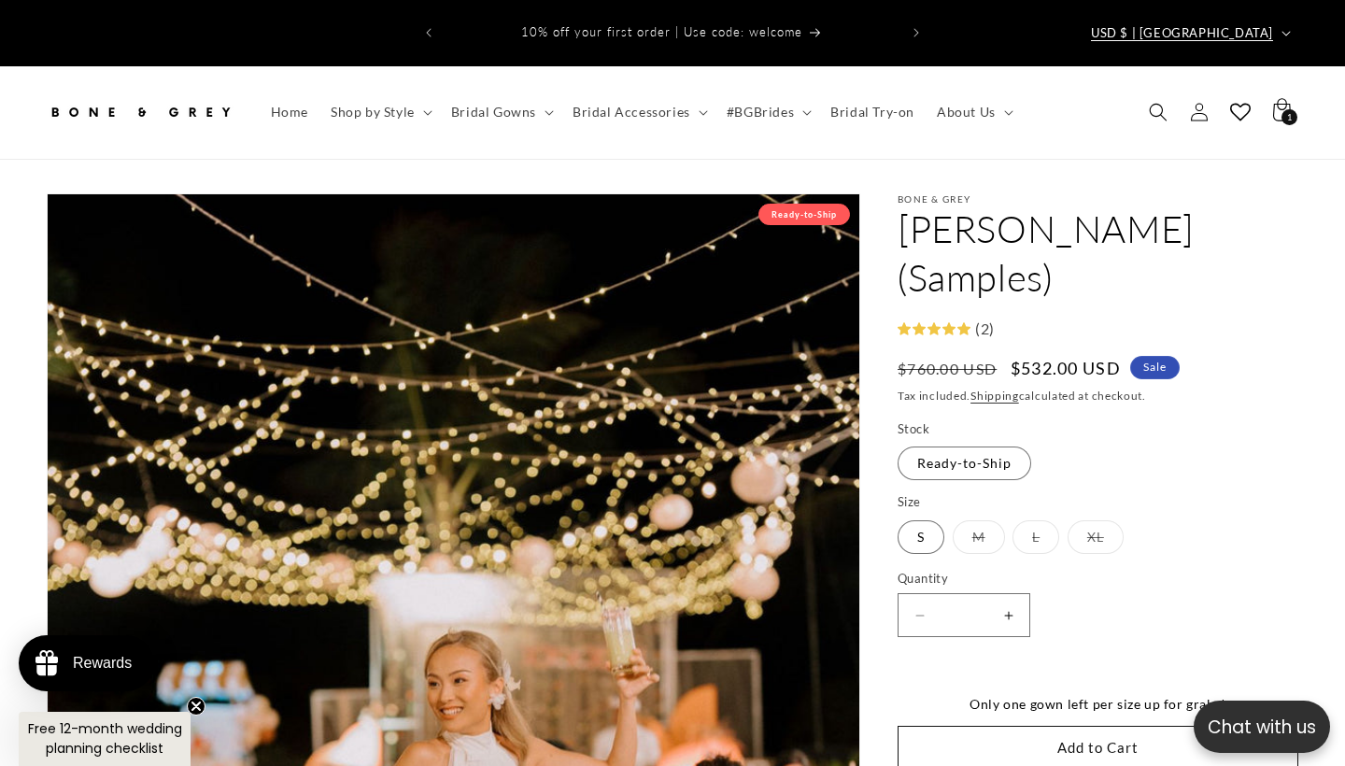
click at [1262, 24] on span "USD $ | United States" at bounding box center [1182, 33] width 182 height 19
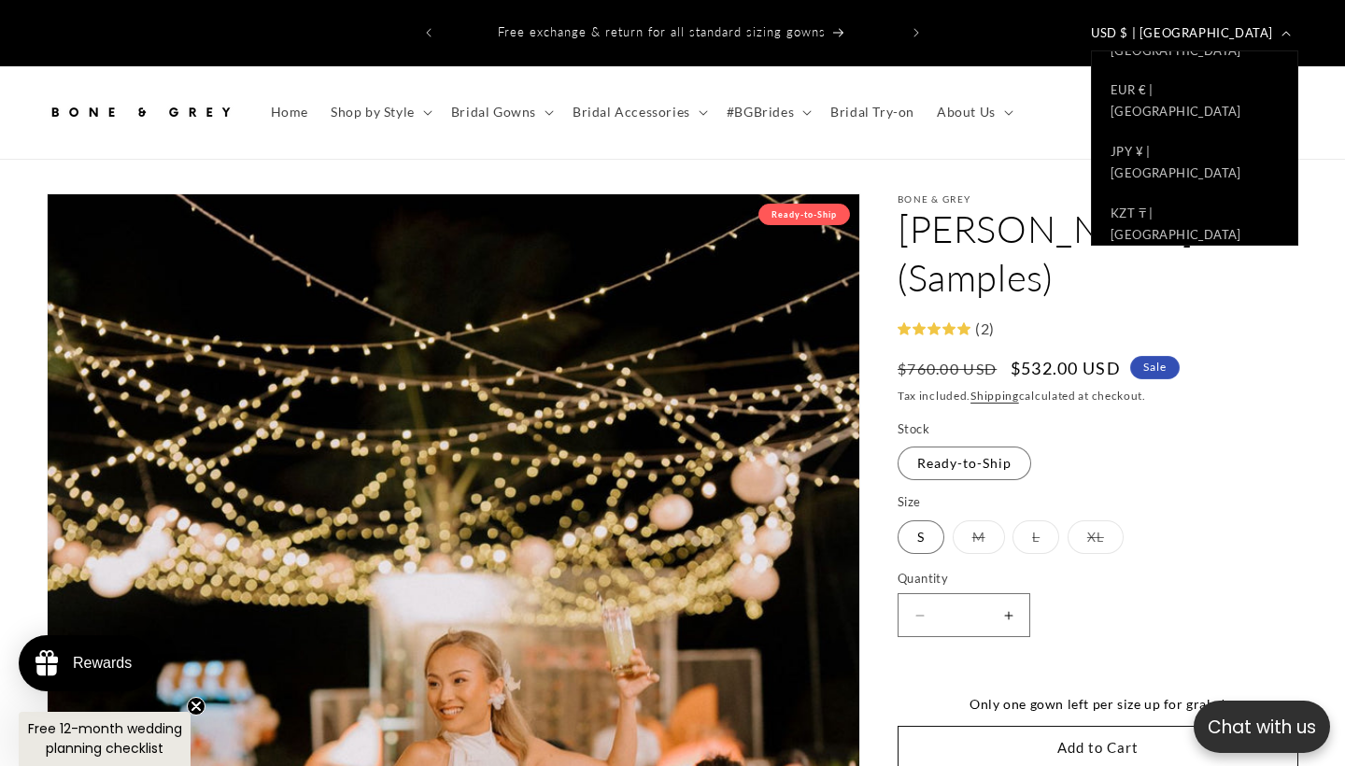
scroll to position [620, 0]
click at [1180, 503] on link "SGD $ | Singapore" at bounding box center [1195, 534] width 206 height 62
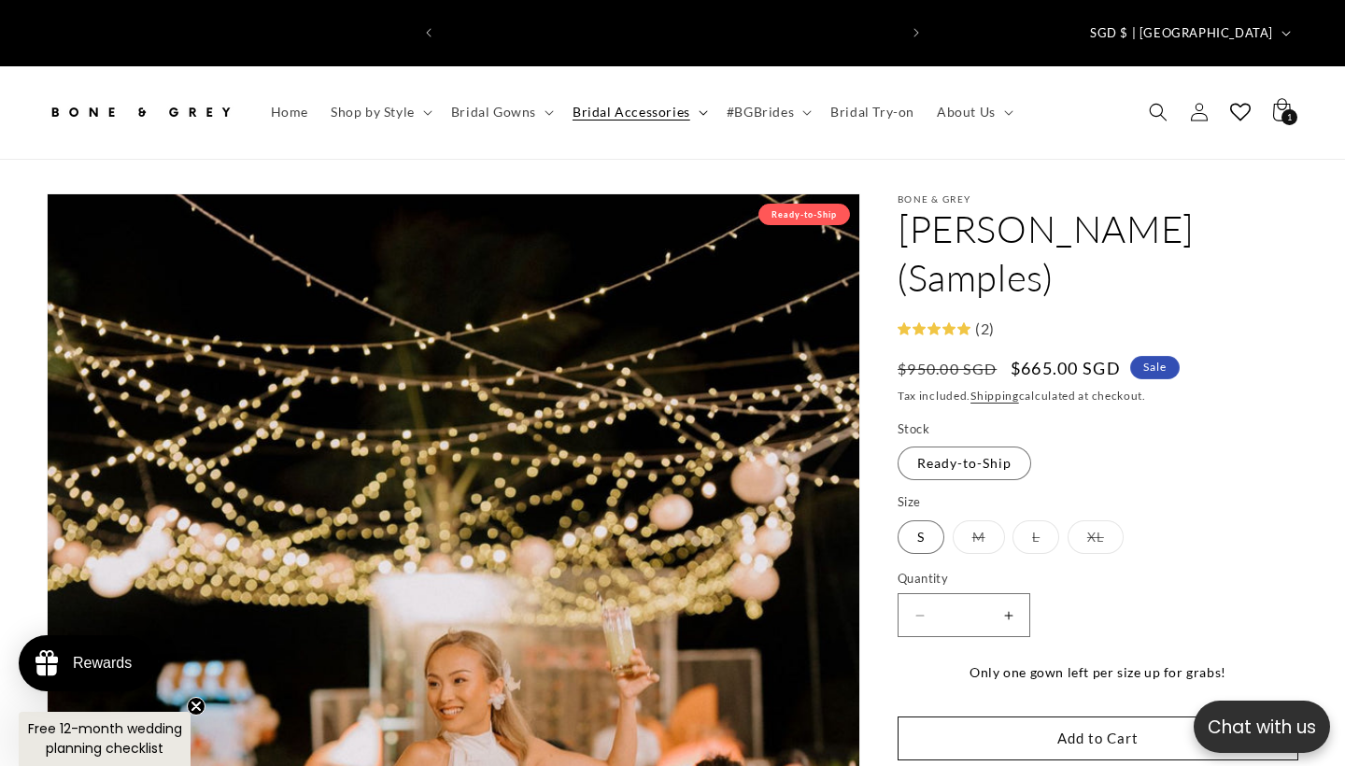
scroll to position [0, 454]
click at [1156, 102] on icon "Search" at bounding box center [1158, 112] width 20 height 20
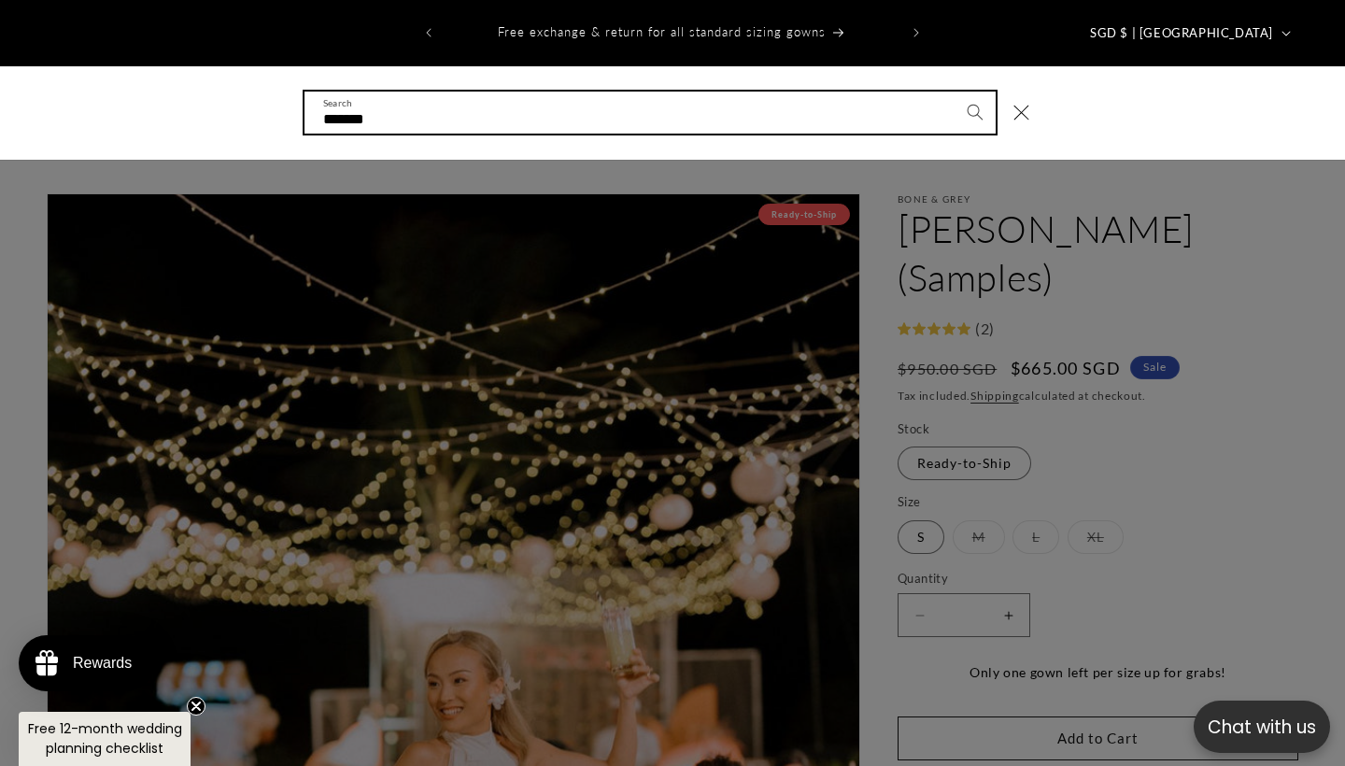
type input "*******"
click at [974, 92] on button "Search" at bounding box center [975, 112] width 41 height 41
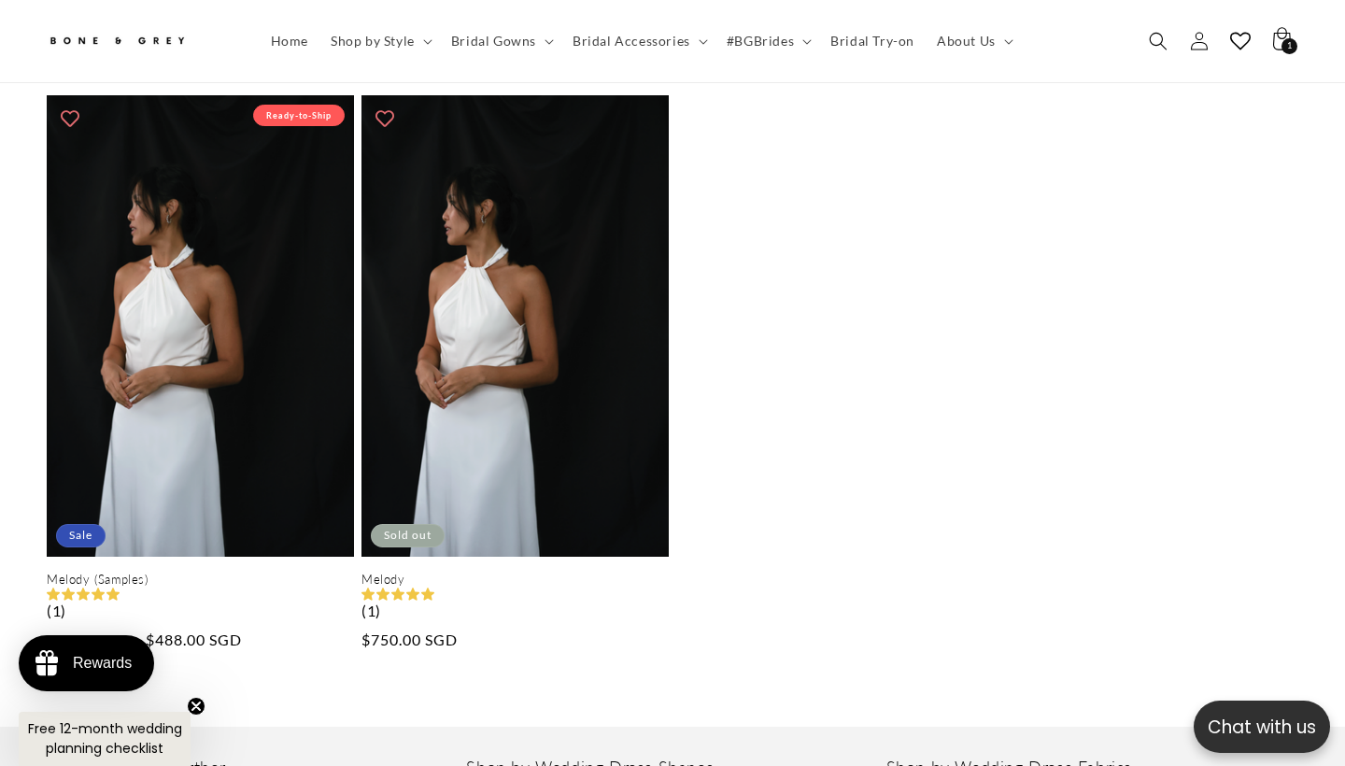
scroll to position [0, 454]
click at [1154, 43] on icon "Search" at bounding box center [1158, 41] width 20 height 20
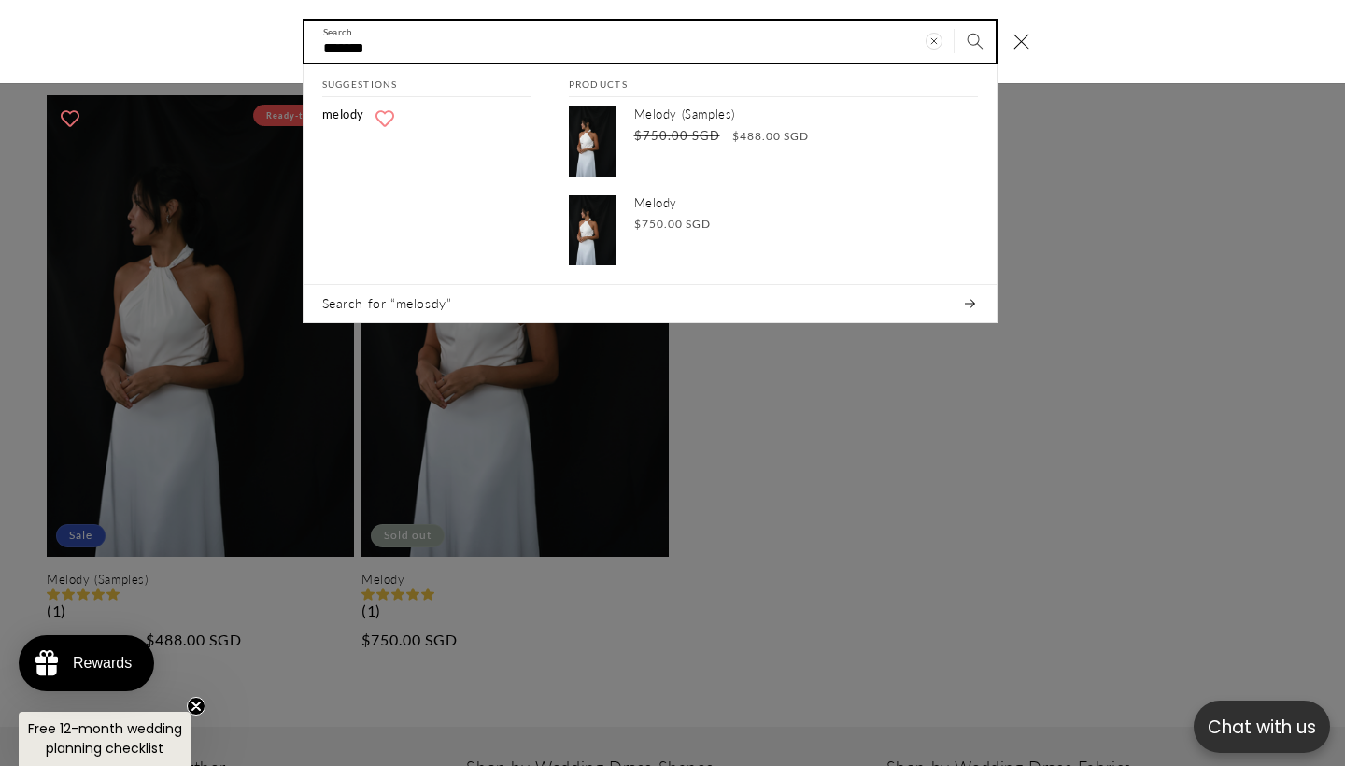
type input "*"
type input "**"
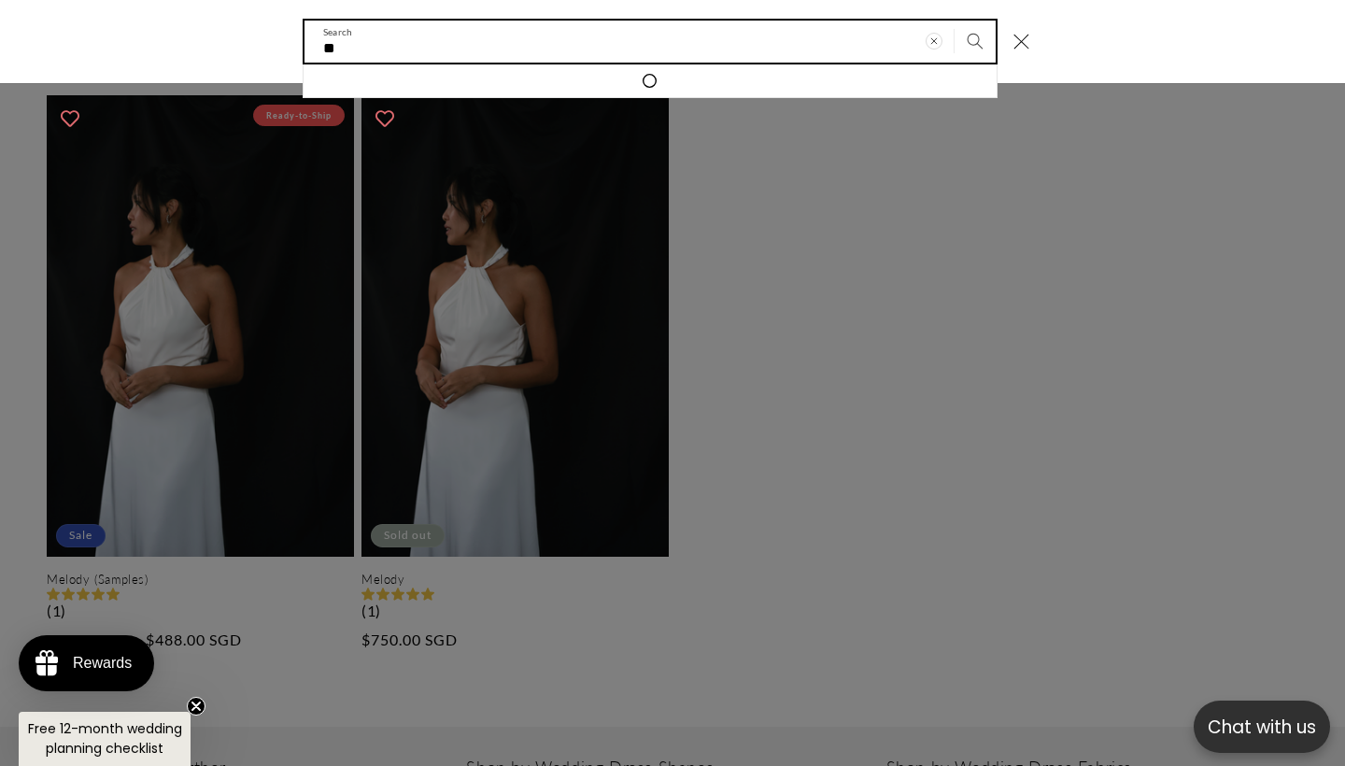
type input "*"
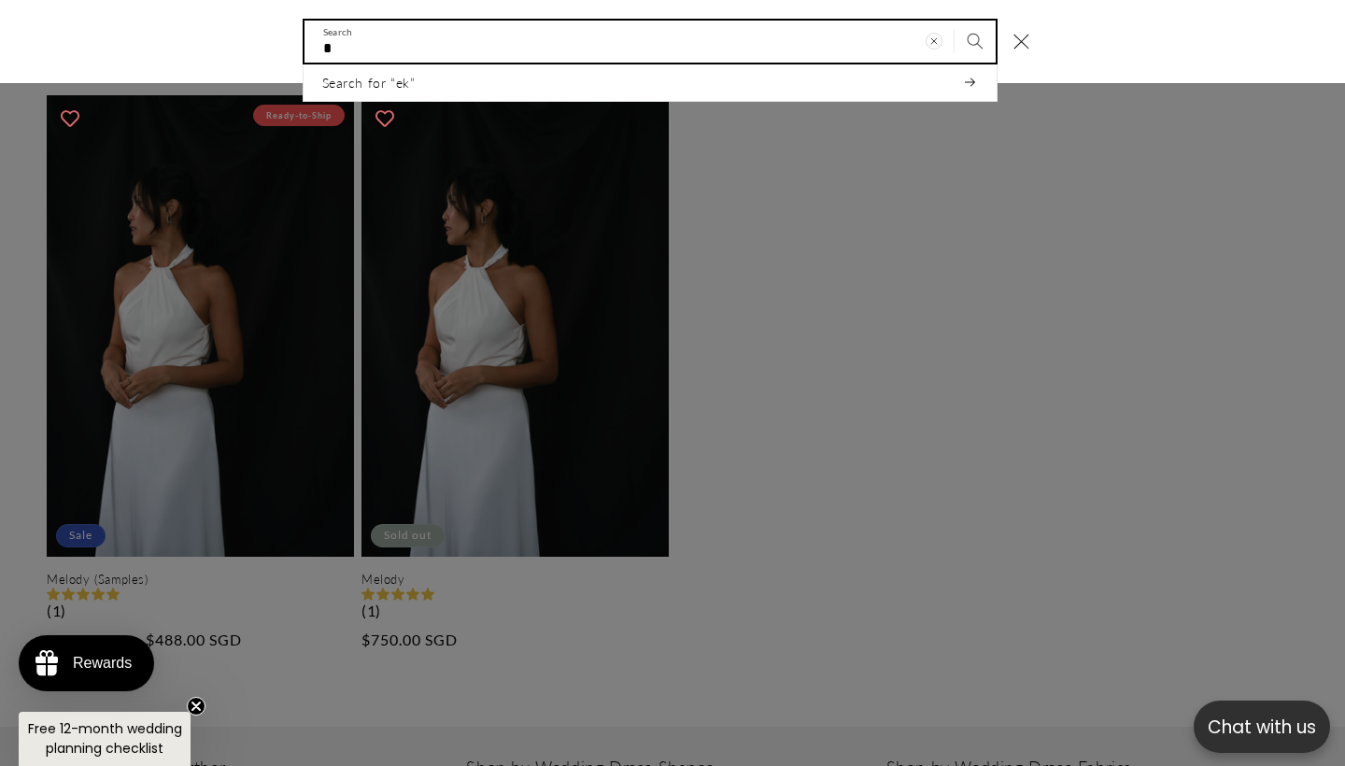
type input "**"
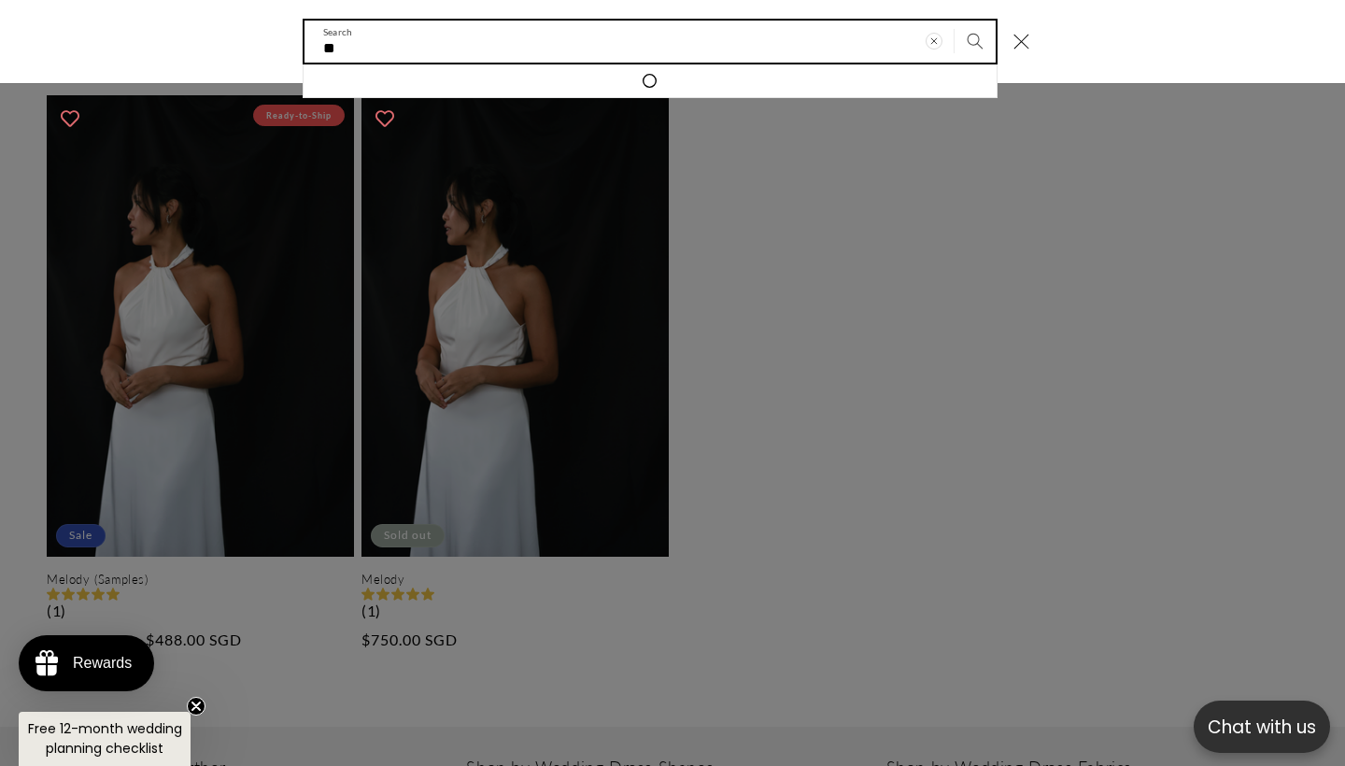
type input "***"
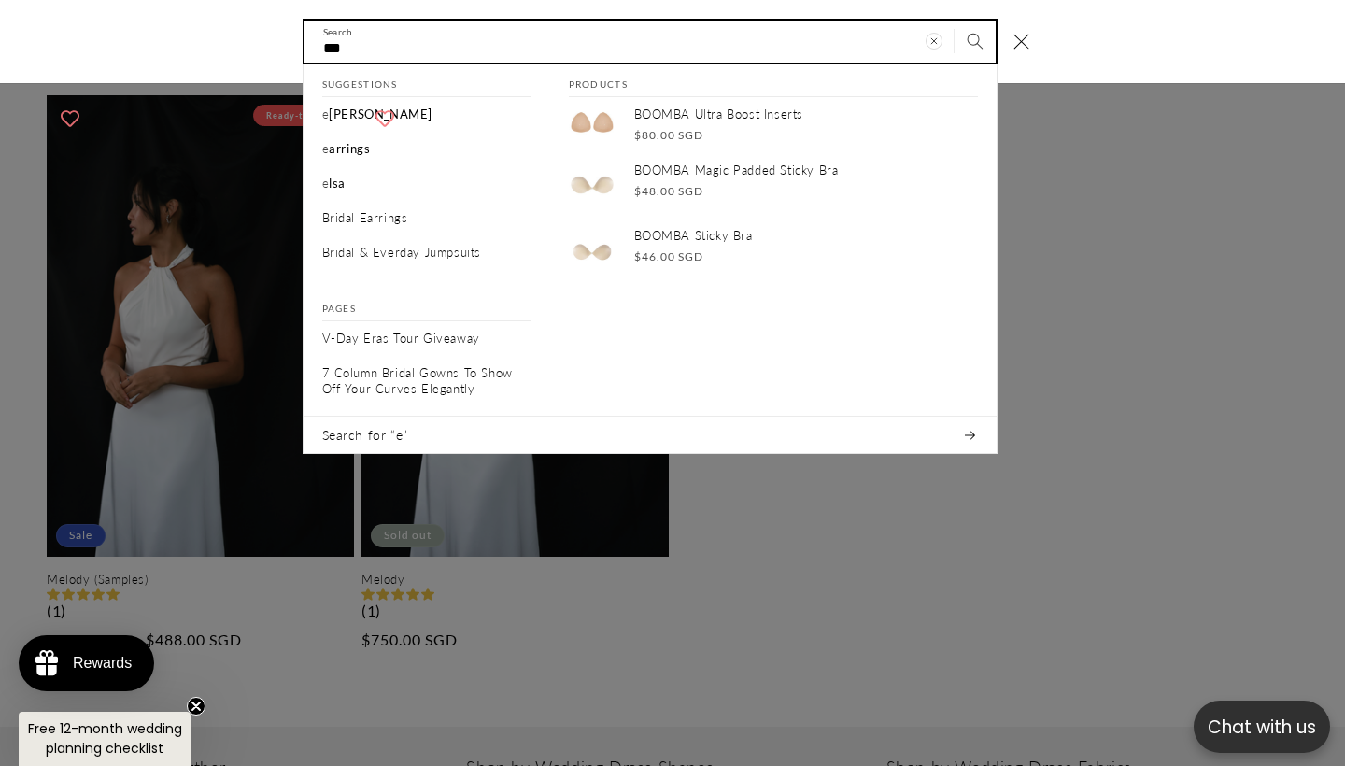
type input "****"
type input "*****"
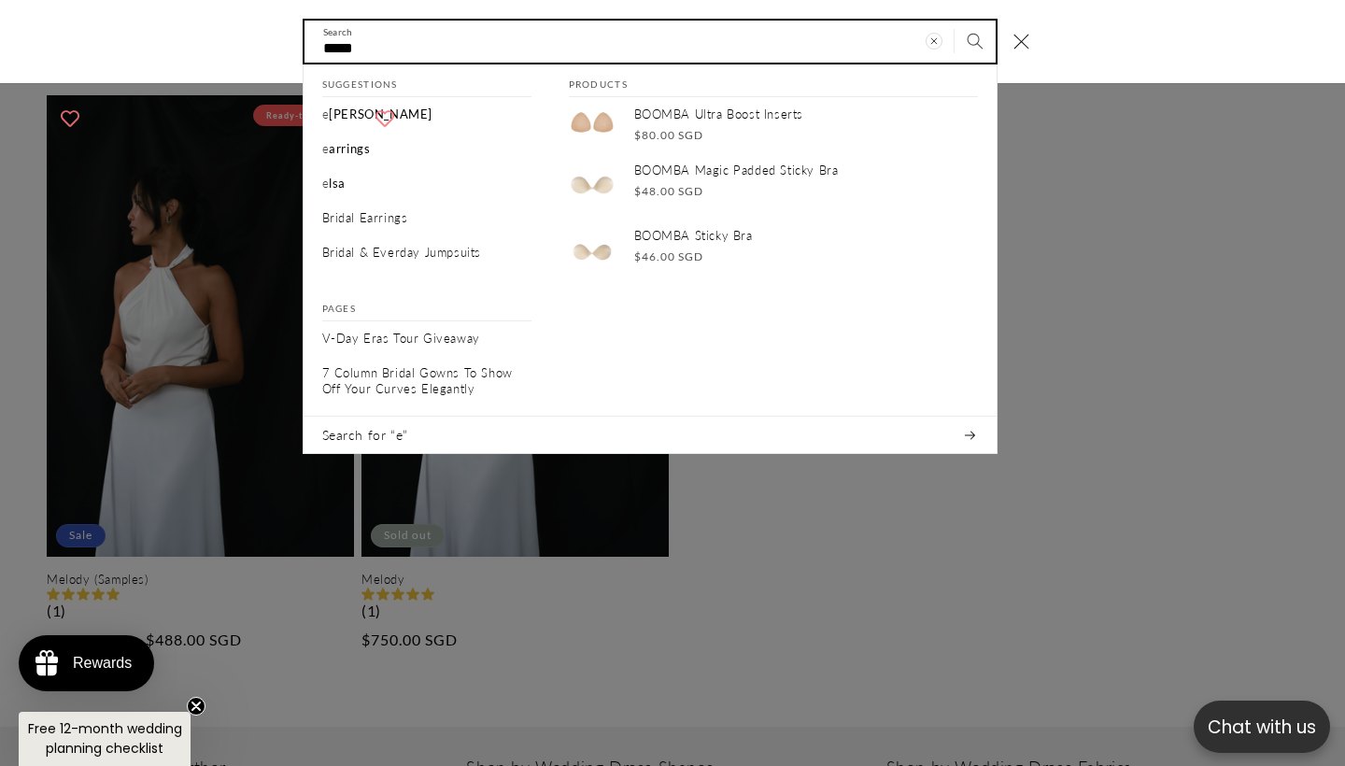
click at [974, 40] on button "Search" at bounding box center [975, 41] width 41 height 41
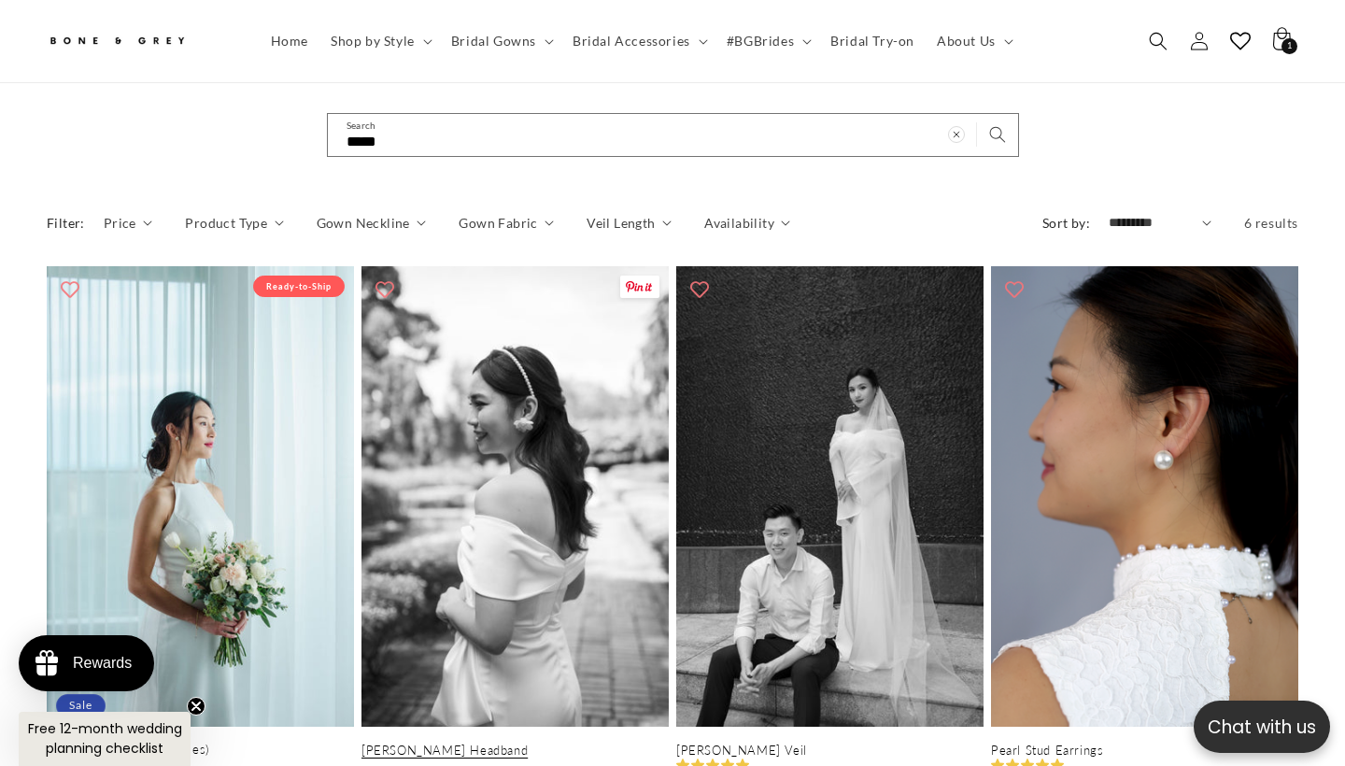
scroll to position [163, 0]
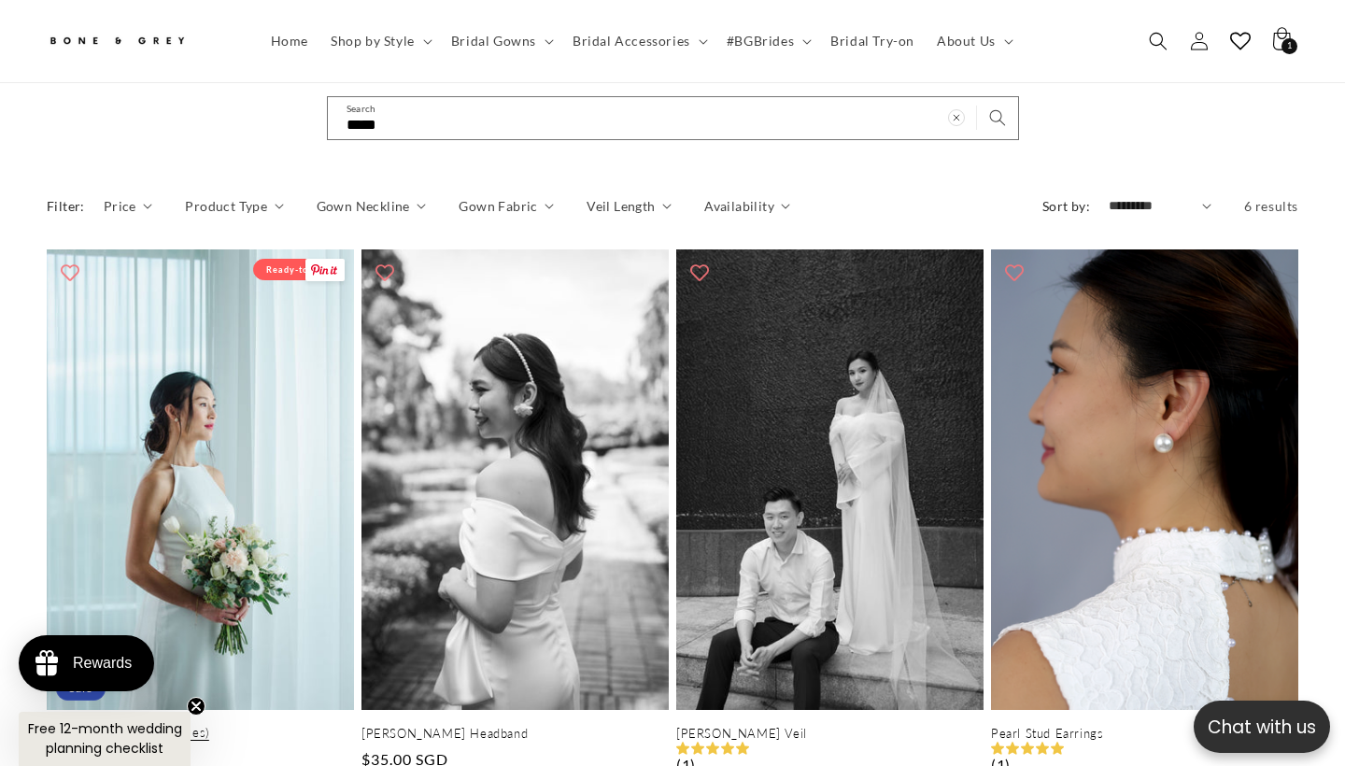
click at [209, 725] on link "[PERSON_NAME] (Samples)" at bounding box center [200, 733] width 307 height 16
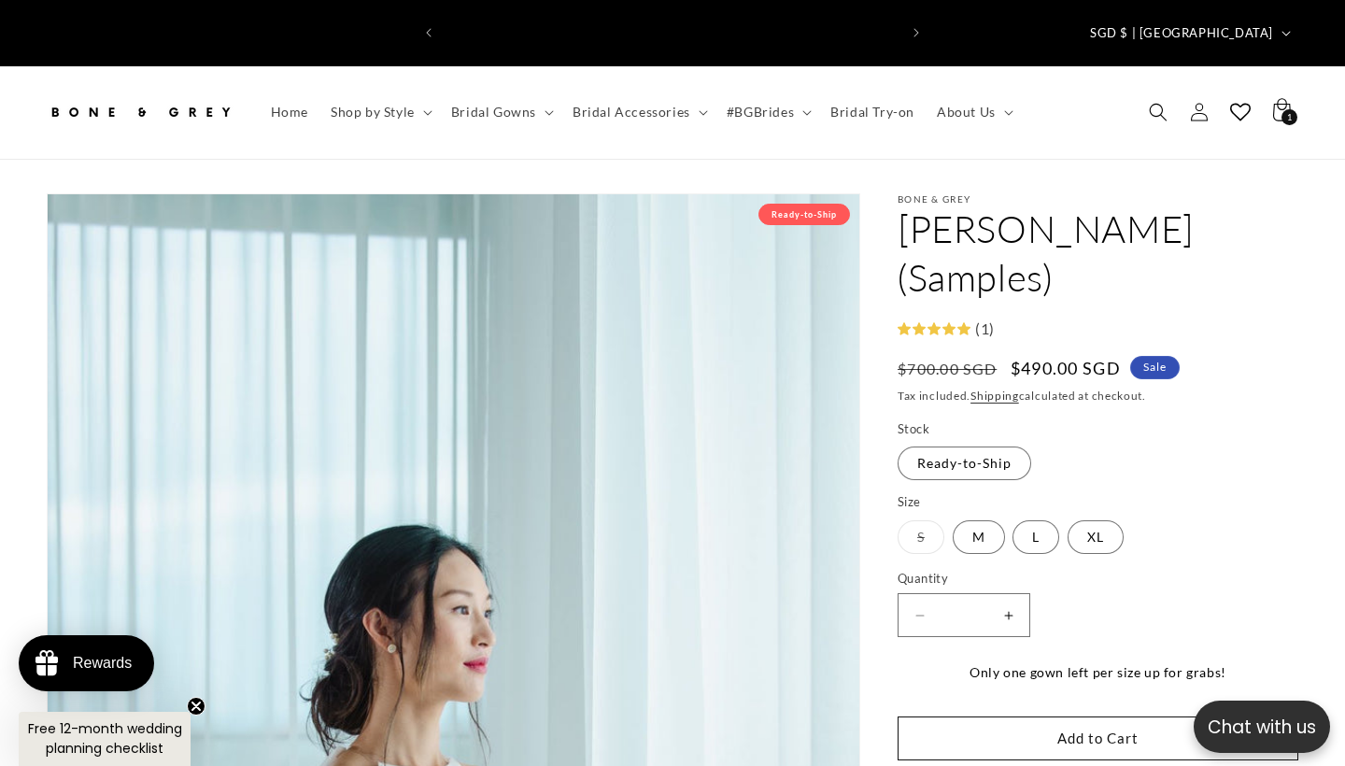
scroll to position [0, 454]
click at [937, 205] on h1 "[PERSON_NAME] (Samples)" at bounding box center [1098, 253] width 401 height 97
click at [1154, 103] on use "Search" at bounding box center [1158, 112] width 19 height 19
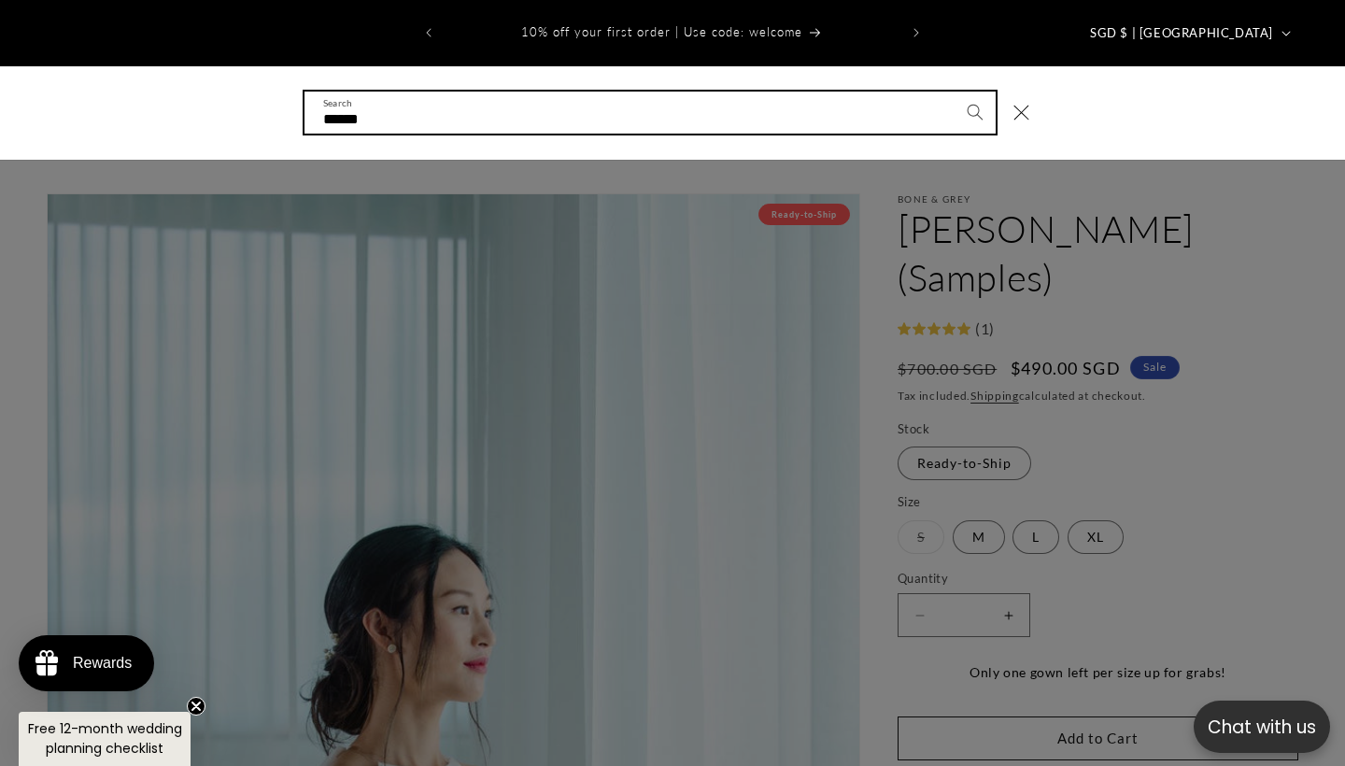
type input "******"
click at [974, 92] on button "Search" at bounding box center [975, 112] width 41 height 41
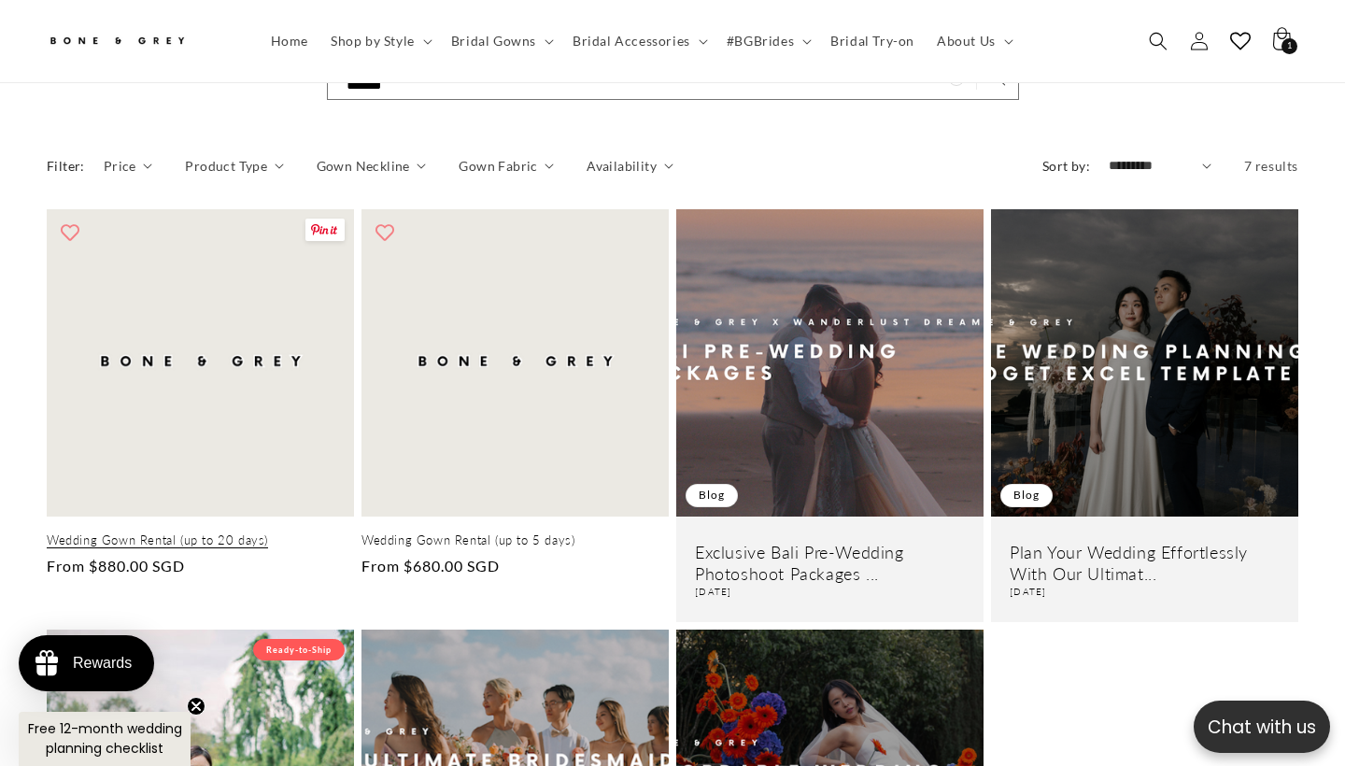
scroll to position [233, 0]
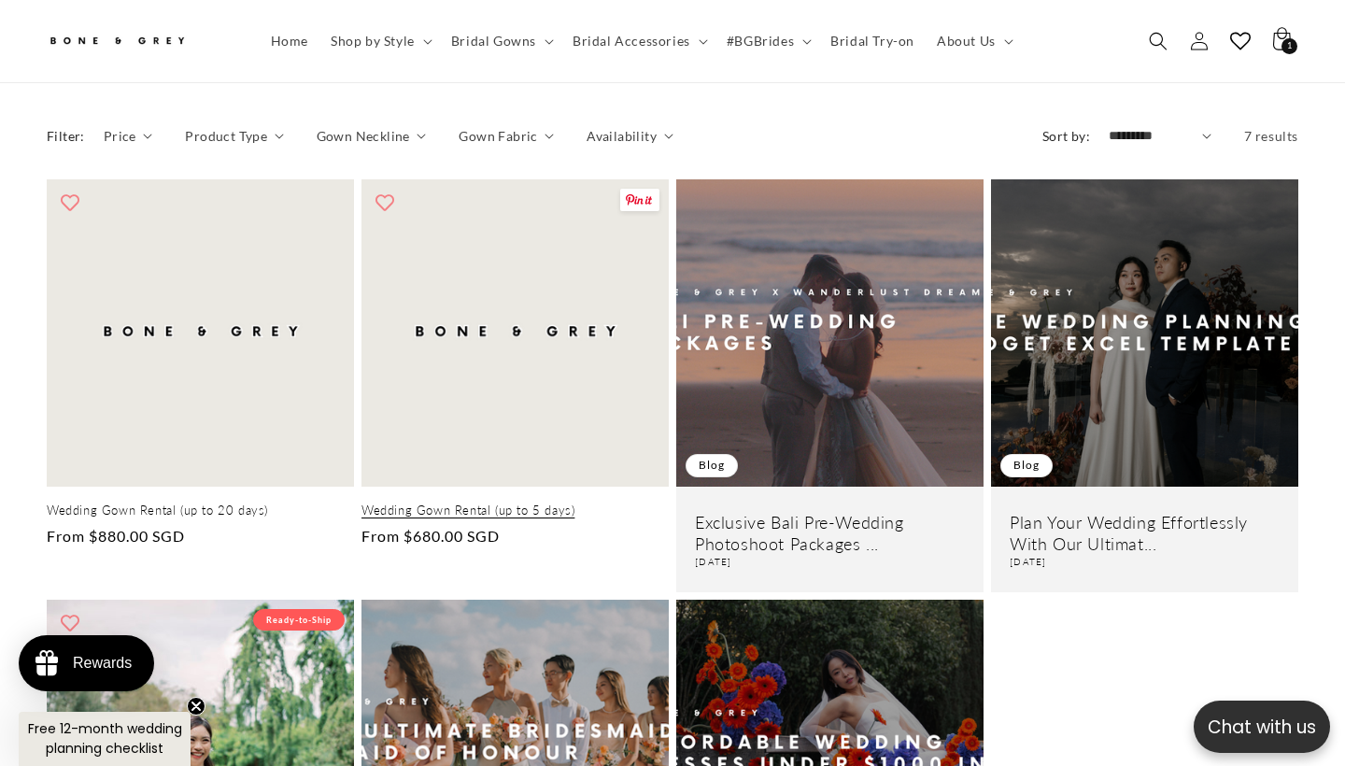
click at [580, 503] on link "Wedding Gown Rental (up to 5 days)" at bounding box center [515, 511] width 307 height 16
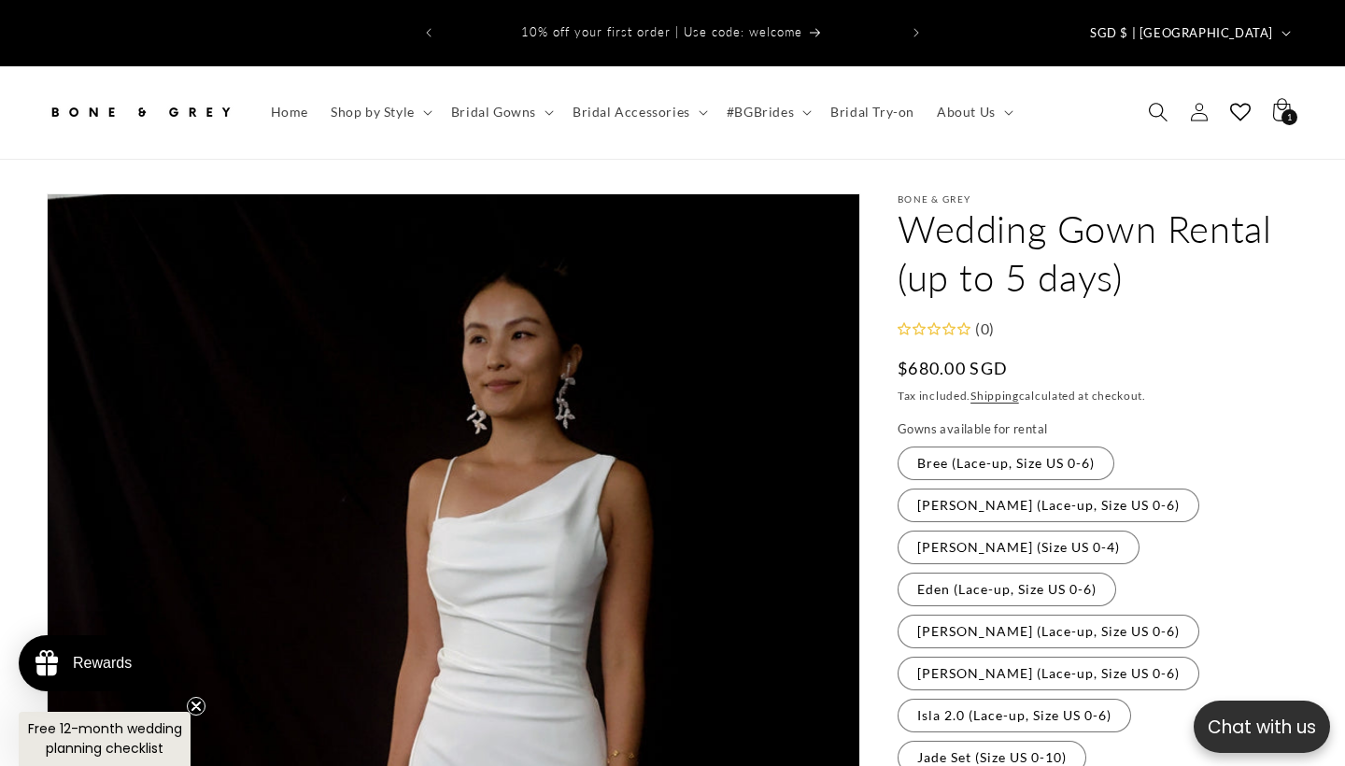
click at [1149, 102] on icon "Search" at bounding box center [1158, 112] width 20 height 20
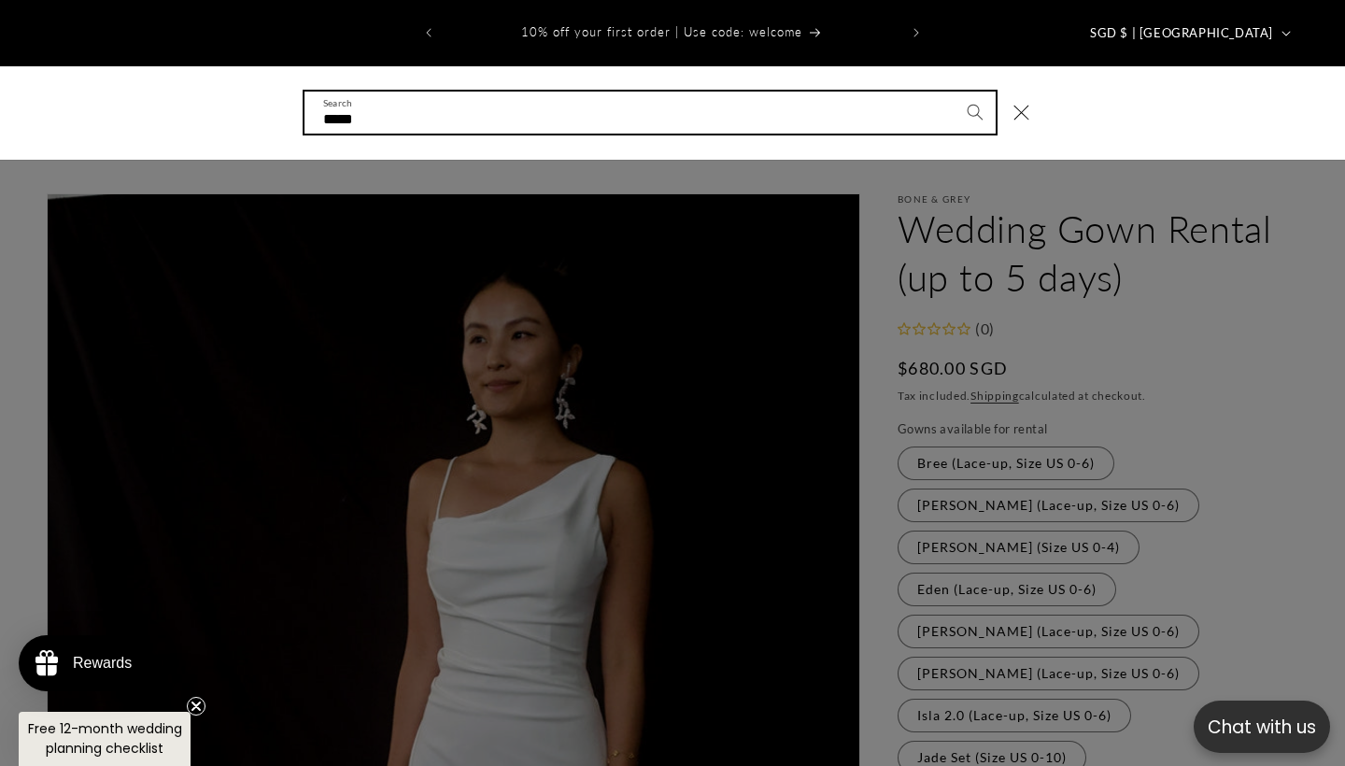
type input "*****"
click at [974, 92] on button "Search" at bounding box center [975, 112] width 41 height 41
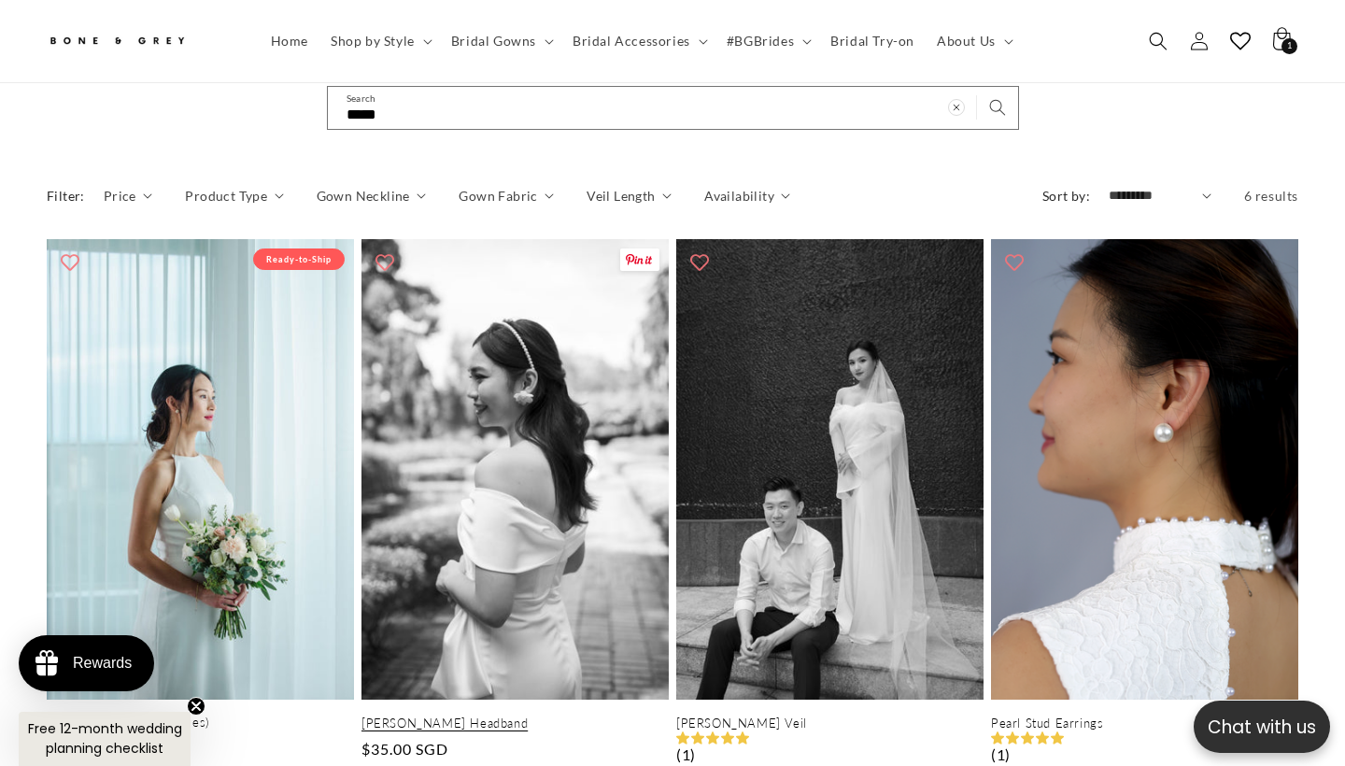
scroll to position [240, 0]
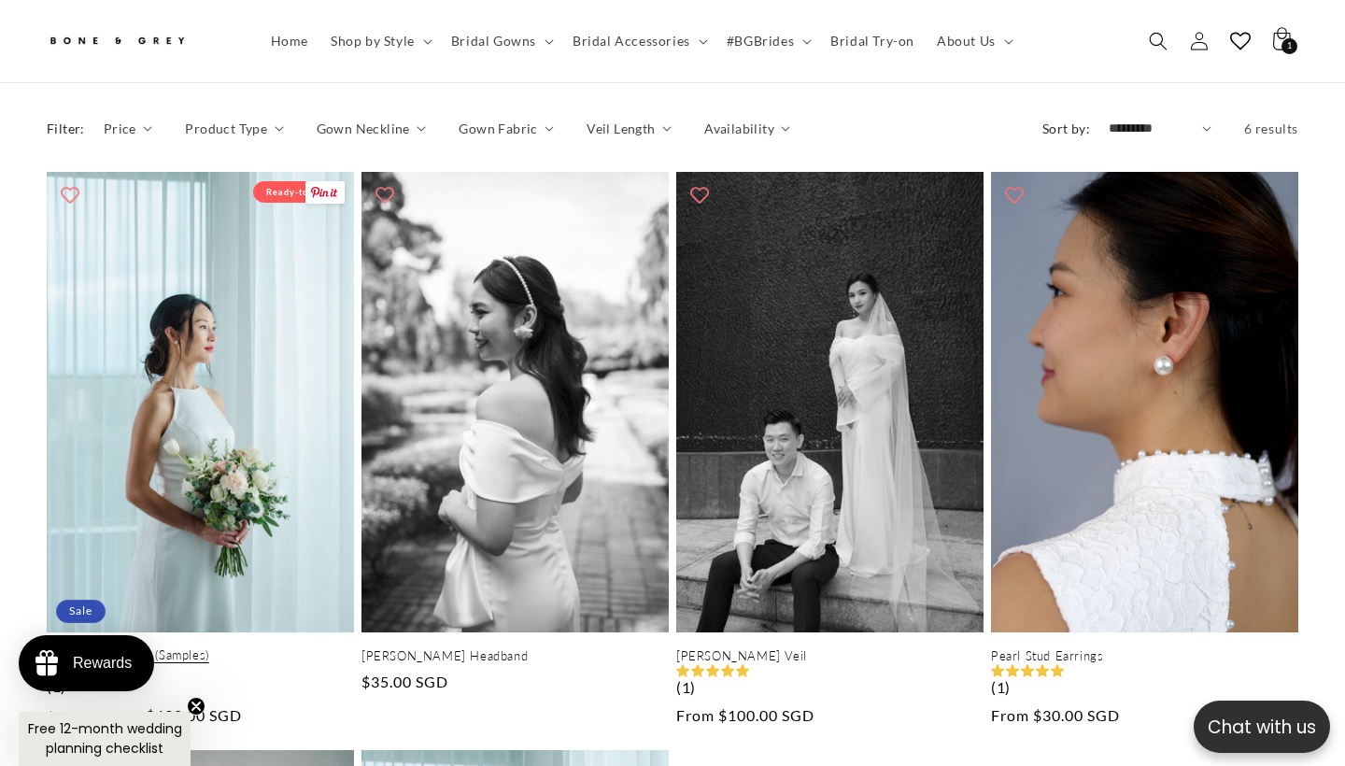
click at [211, 647] on link "[PERSON_NAME] (Samples)" at bounding box center [200, 655] width 307 height 16
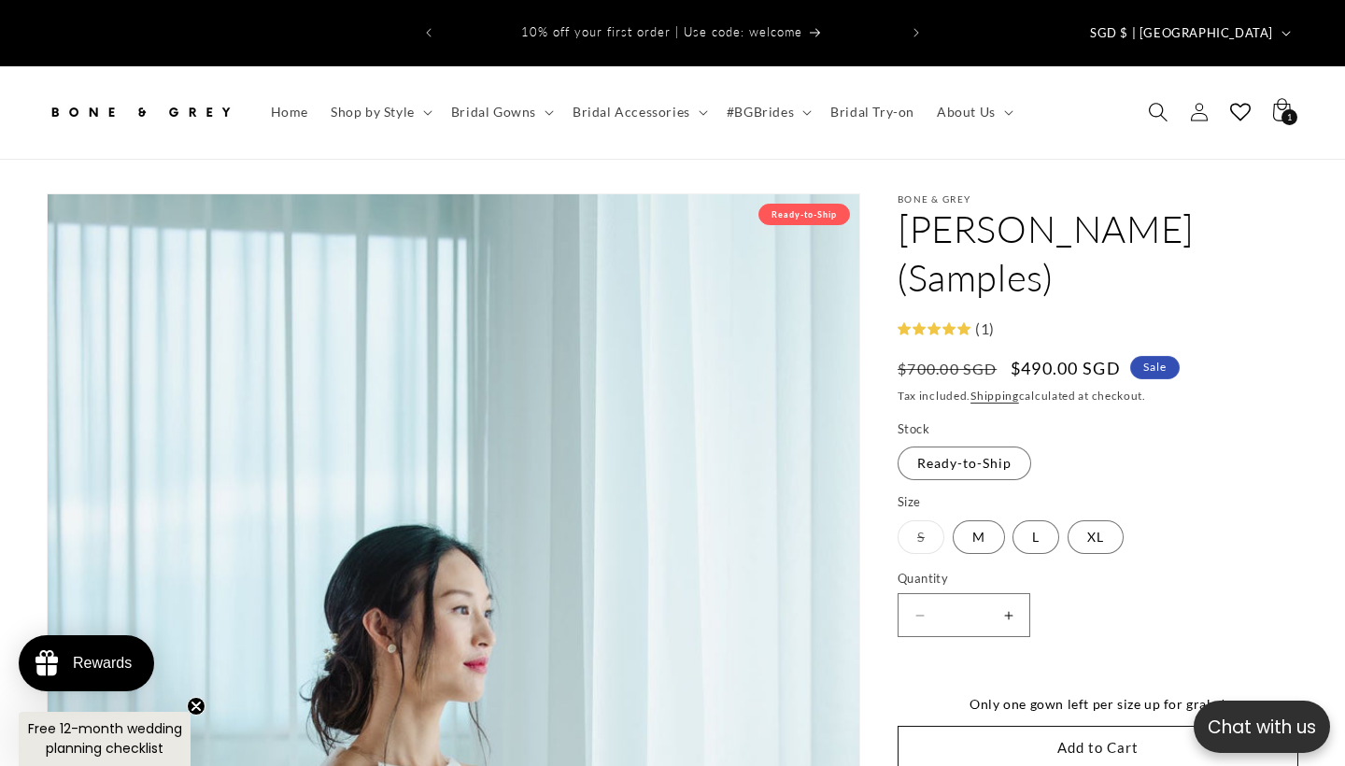
click at [1149, 102] on icon "Search" at bounding box center [1158, 112] width 20 height 20
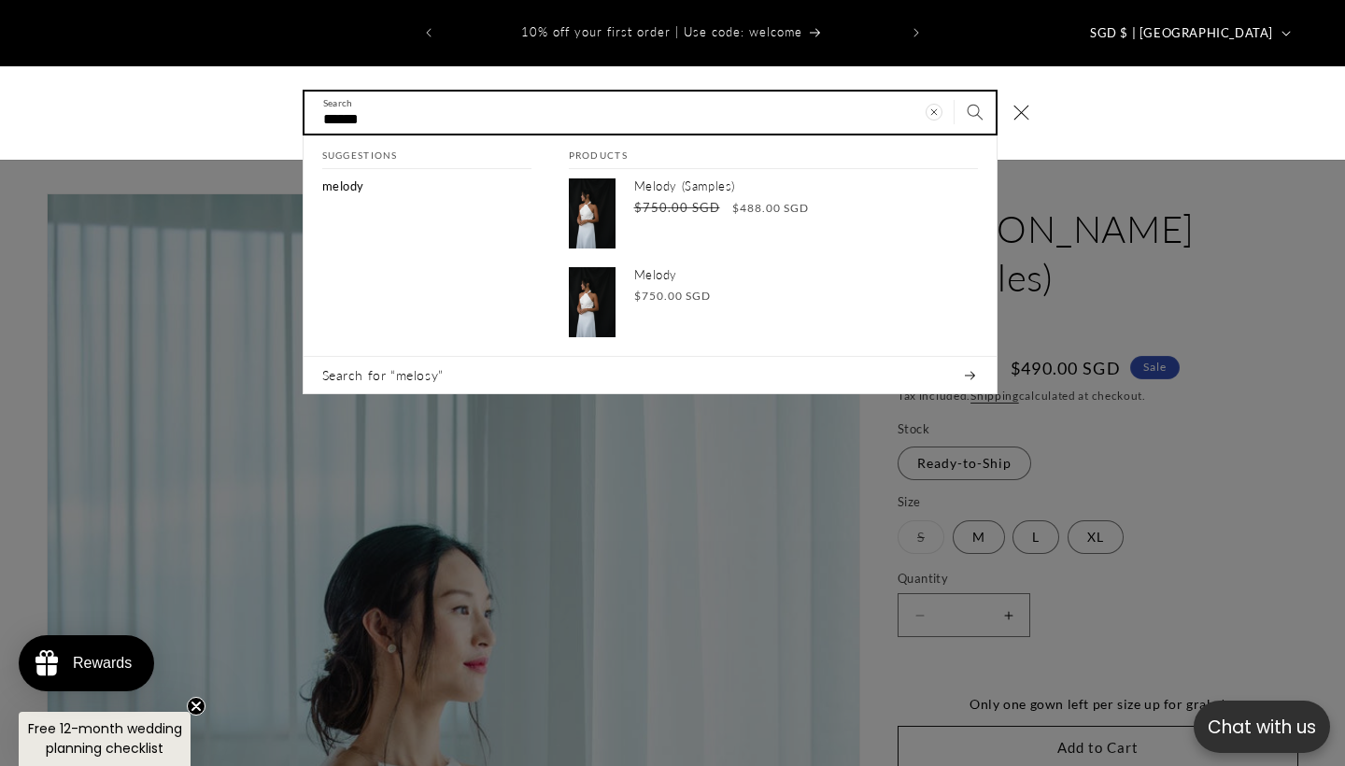
type input "******"
click at [974, 92] on button "Search" at bounding box center [975, 112] width 41 height 41
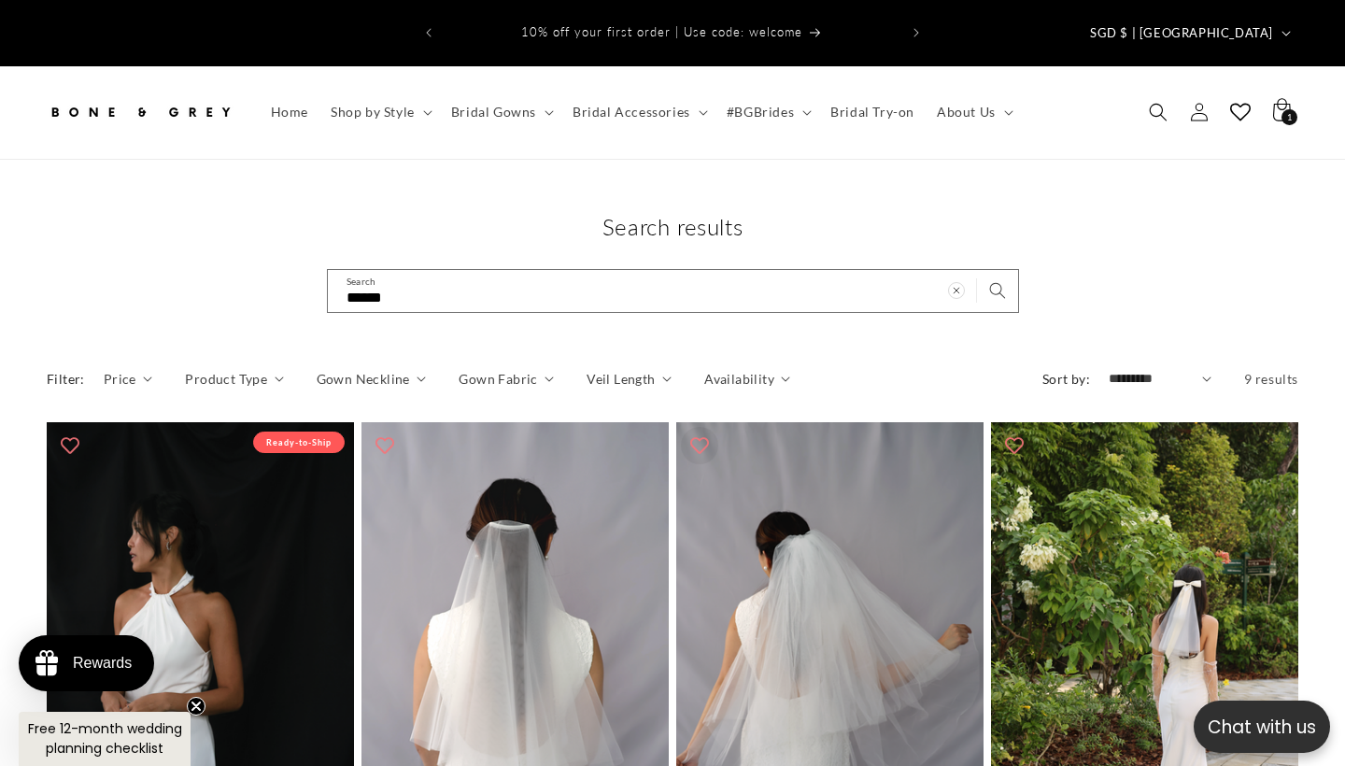
scroll to position [342, 0]
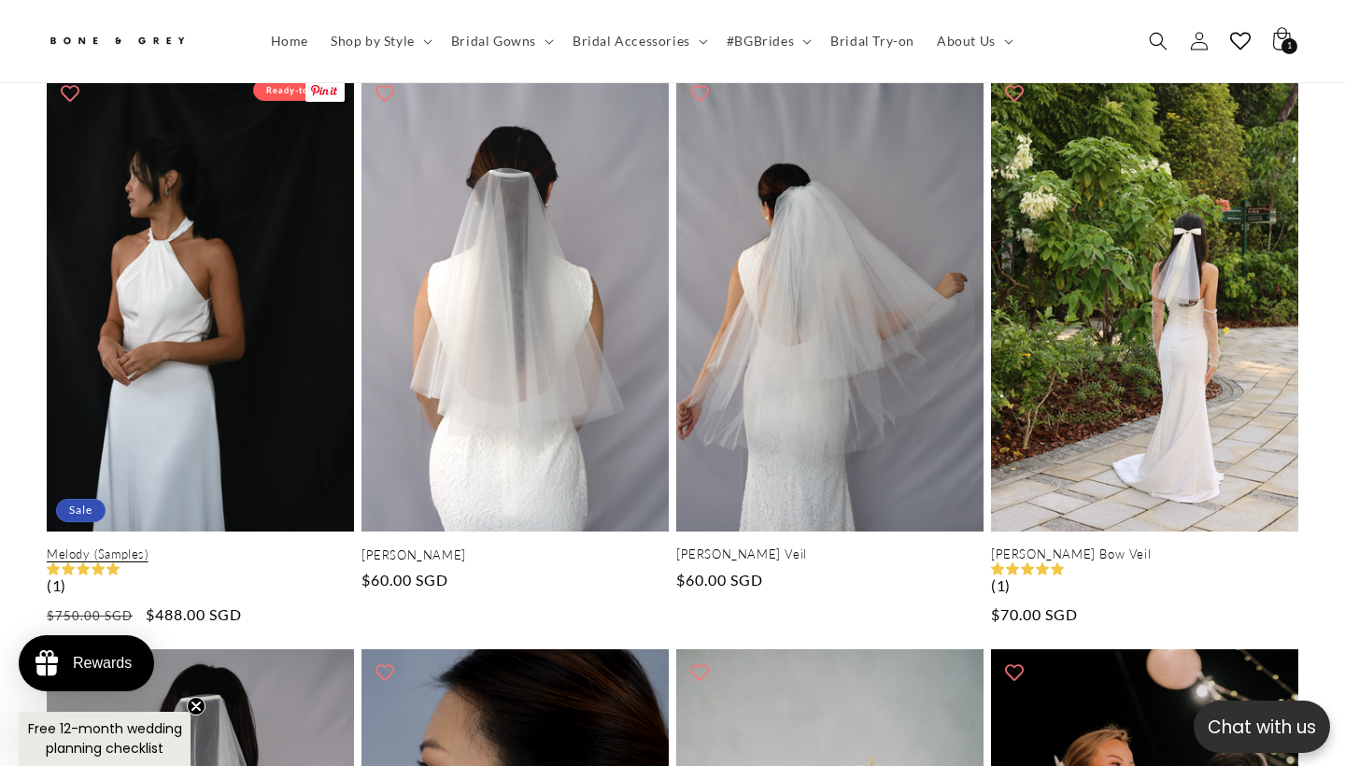
click at [200, 547] on link "Melody (Samples)" at bounding box center [200, 555] width 307 height 16
